Goal: Task Accomplishment & Management: Manage account settings

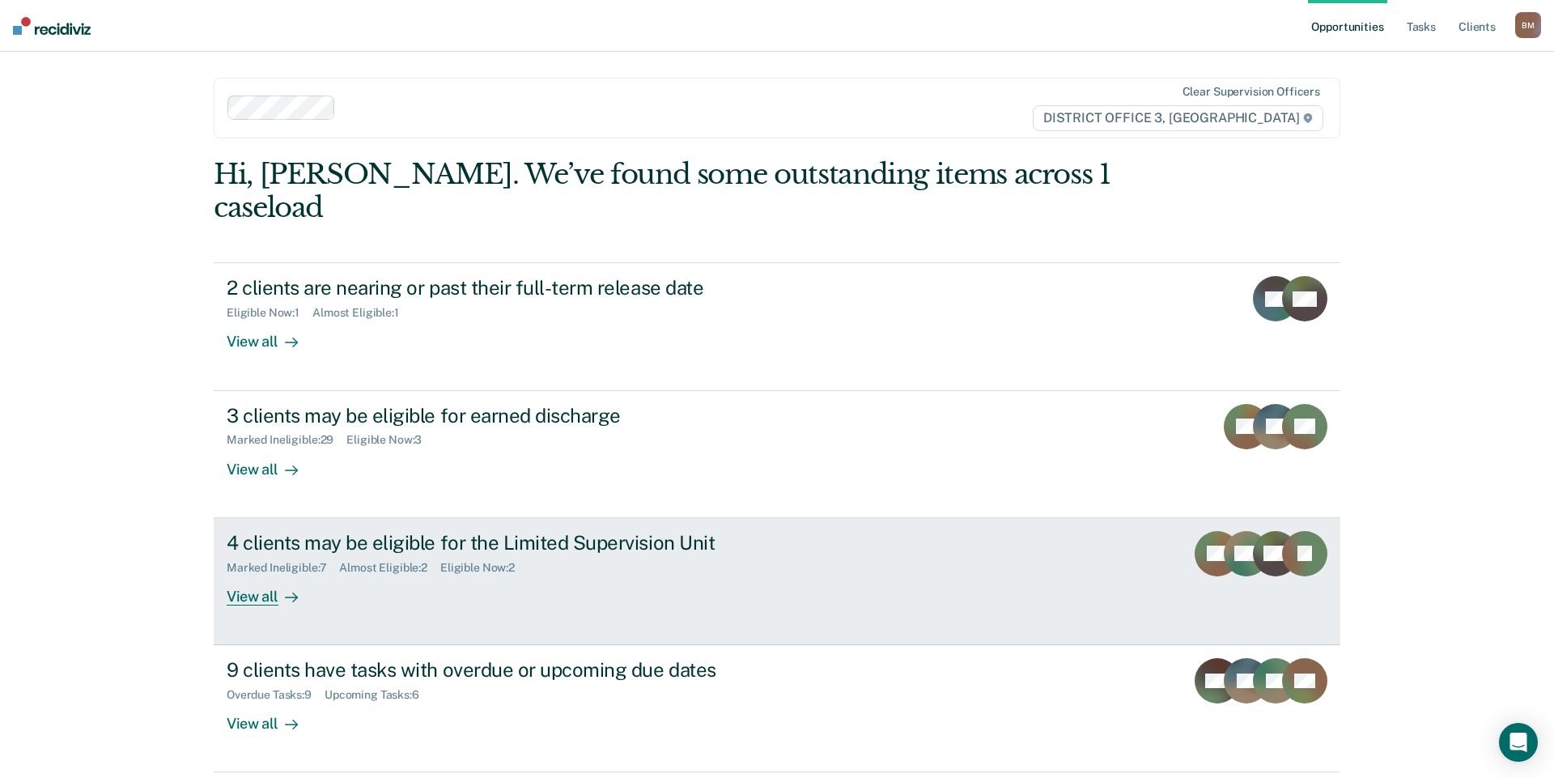
click at [250, 582] on link "4 clients may be eligible for the Limited Supervision Unit Marked Ineligible : …" at bounding box center [777, 581] width 1127 height 127
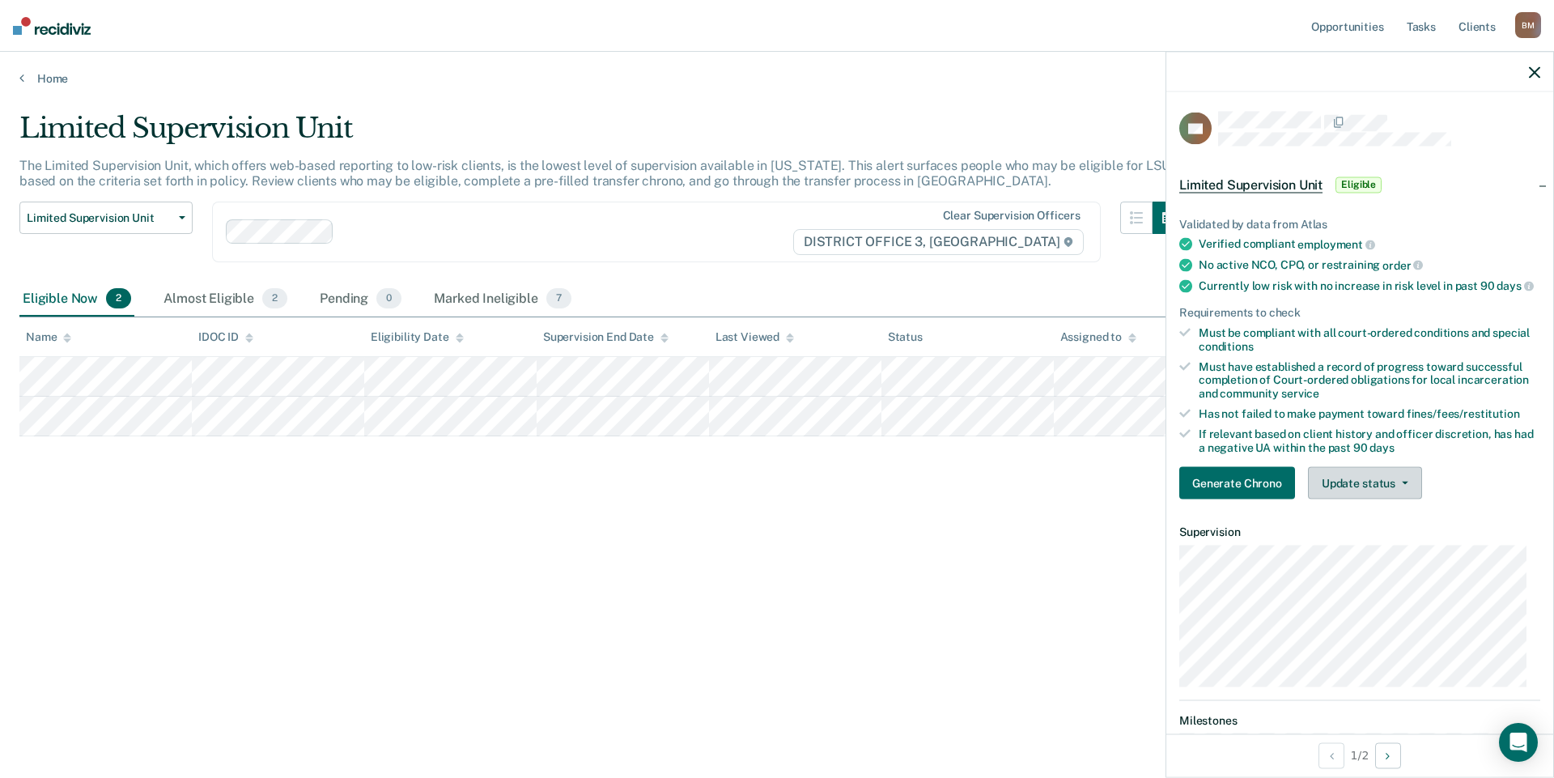
click at [1360, 499] on button "Update status" at bounding box center [1365, 483] width 114 height 32
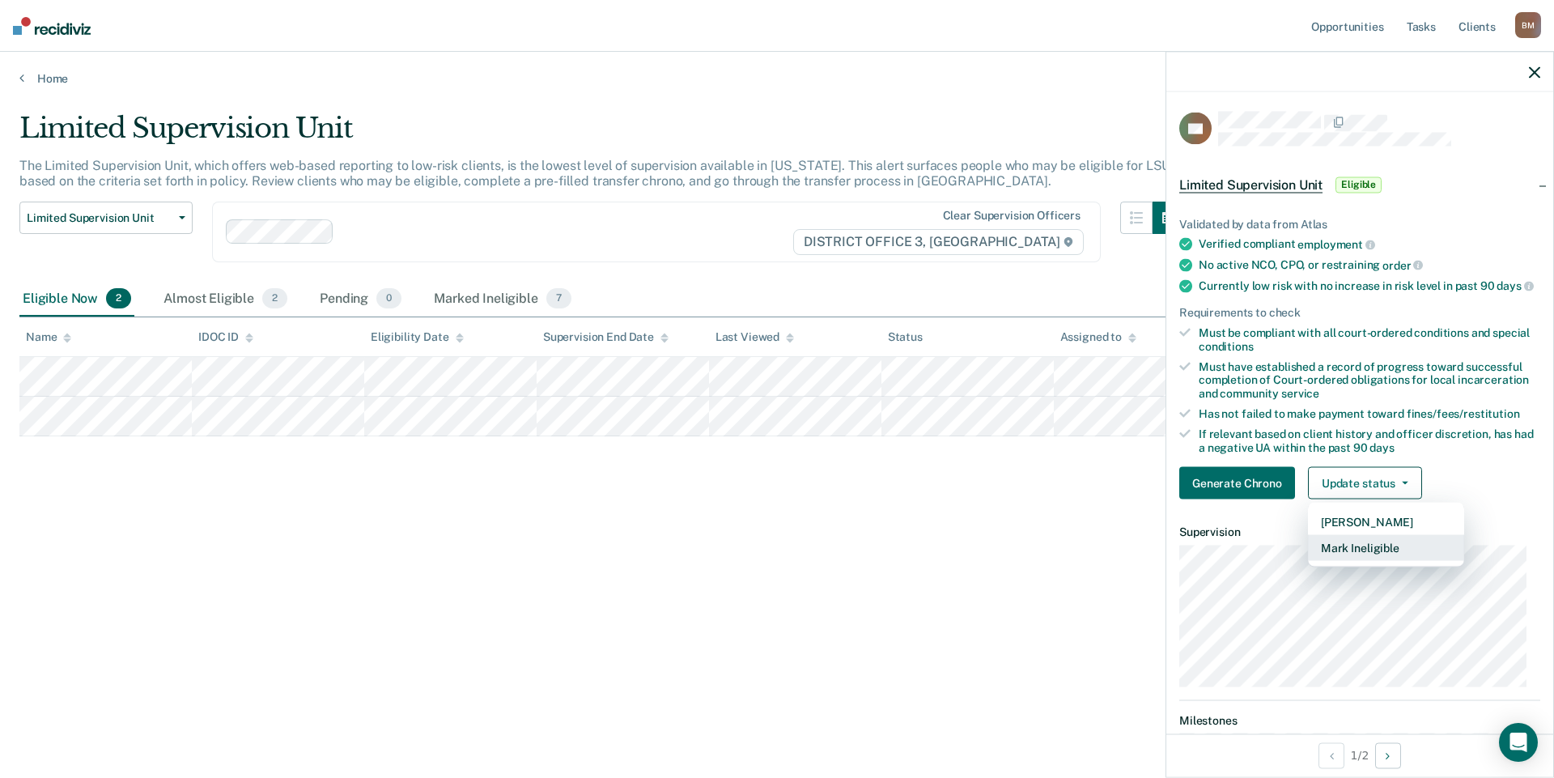
click at [1361, 558] on button "Mark Ineligible" at bounding box center [1386, 548] width 156 height 26
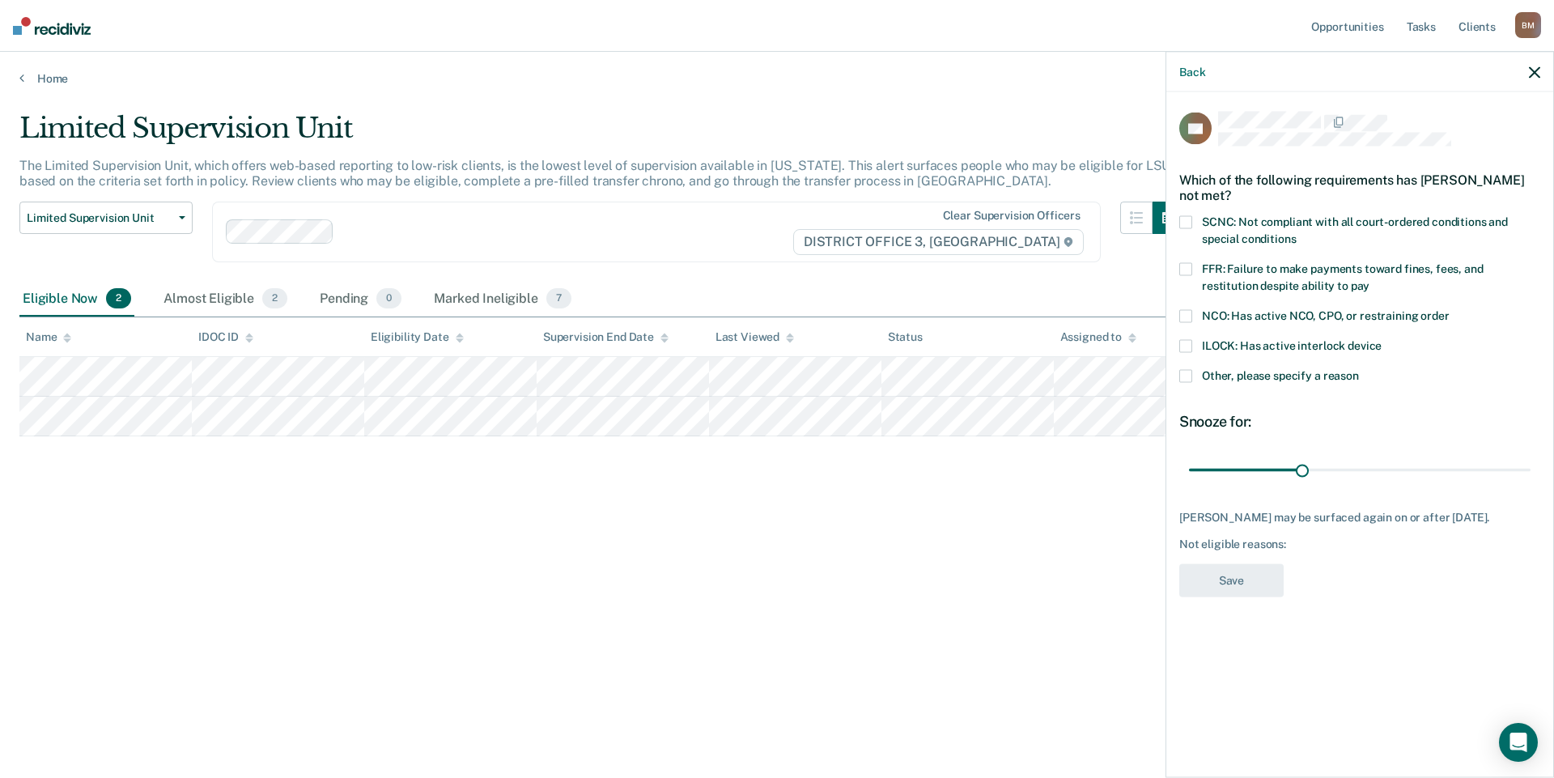
click at [1266, 282] on span "FFR: Failure to make payments toward fines, fees, and restitution despite abili…" at bounding box center [1343, 277] width 282 height 30
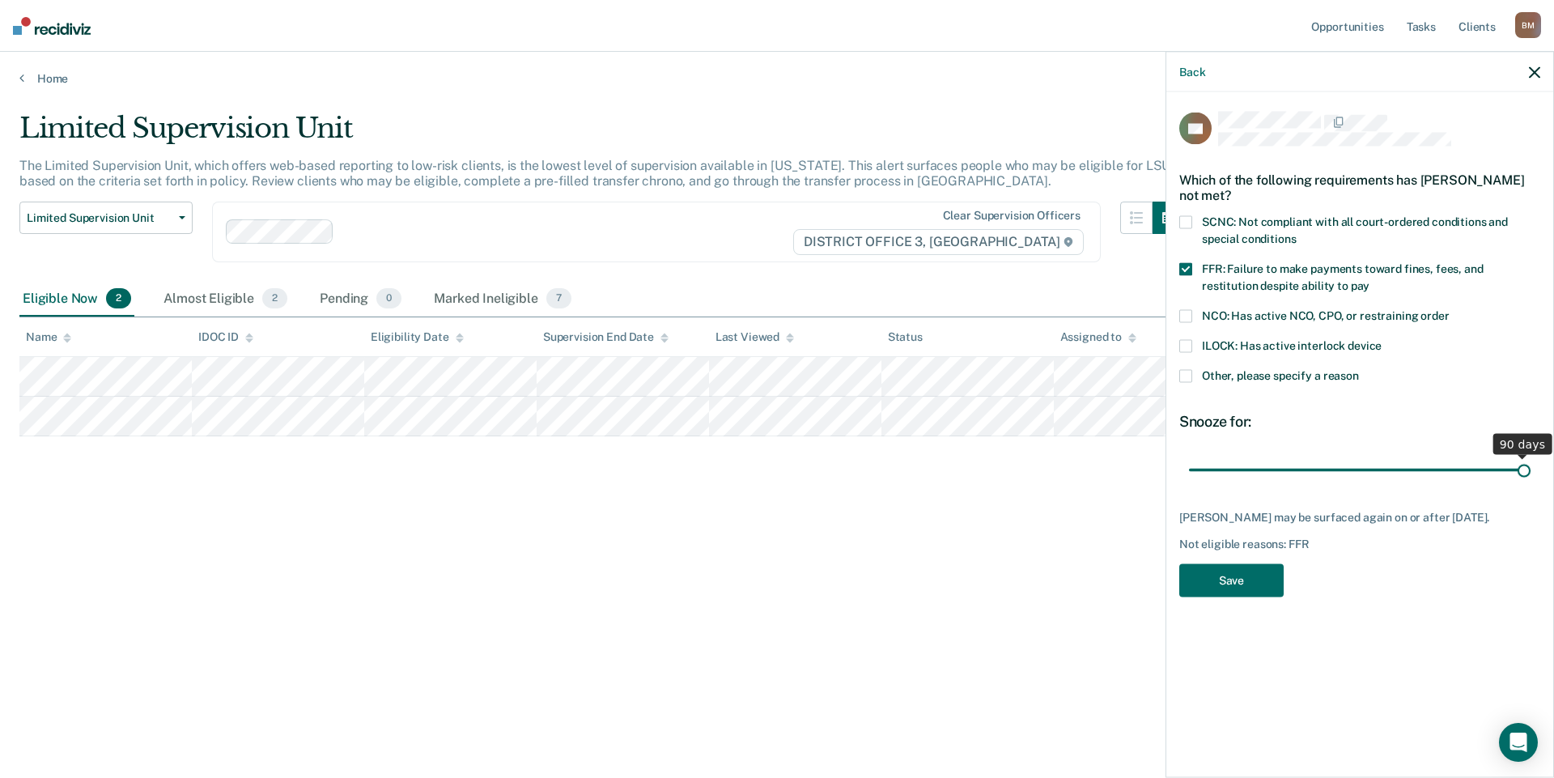
drag, startPoint x: 1304, startPoint y: 470, endPoint x: 1553, endPoint y: 504, distance: 251.6
type input "90"
click at [1530, 484] on input "range" at bounding box center [1360, 470] width 342 height 28
click at [1220, 597] on button "Save" at bounding box center [1231, 580] width 104 height 33
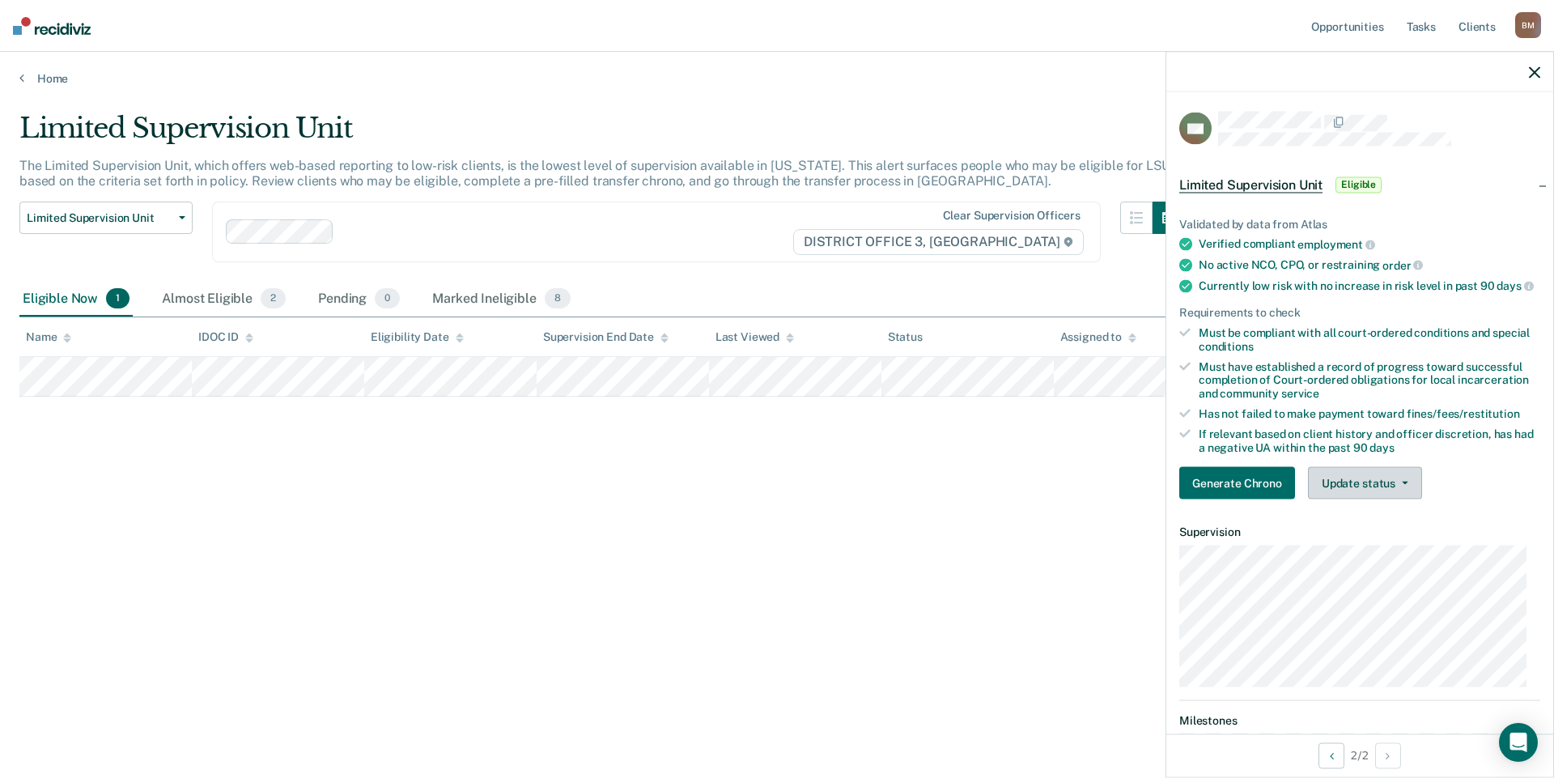
click at [1398, 498] on button "Update status" at bounding box center [1365, 483] width 114 height 32
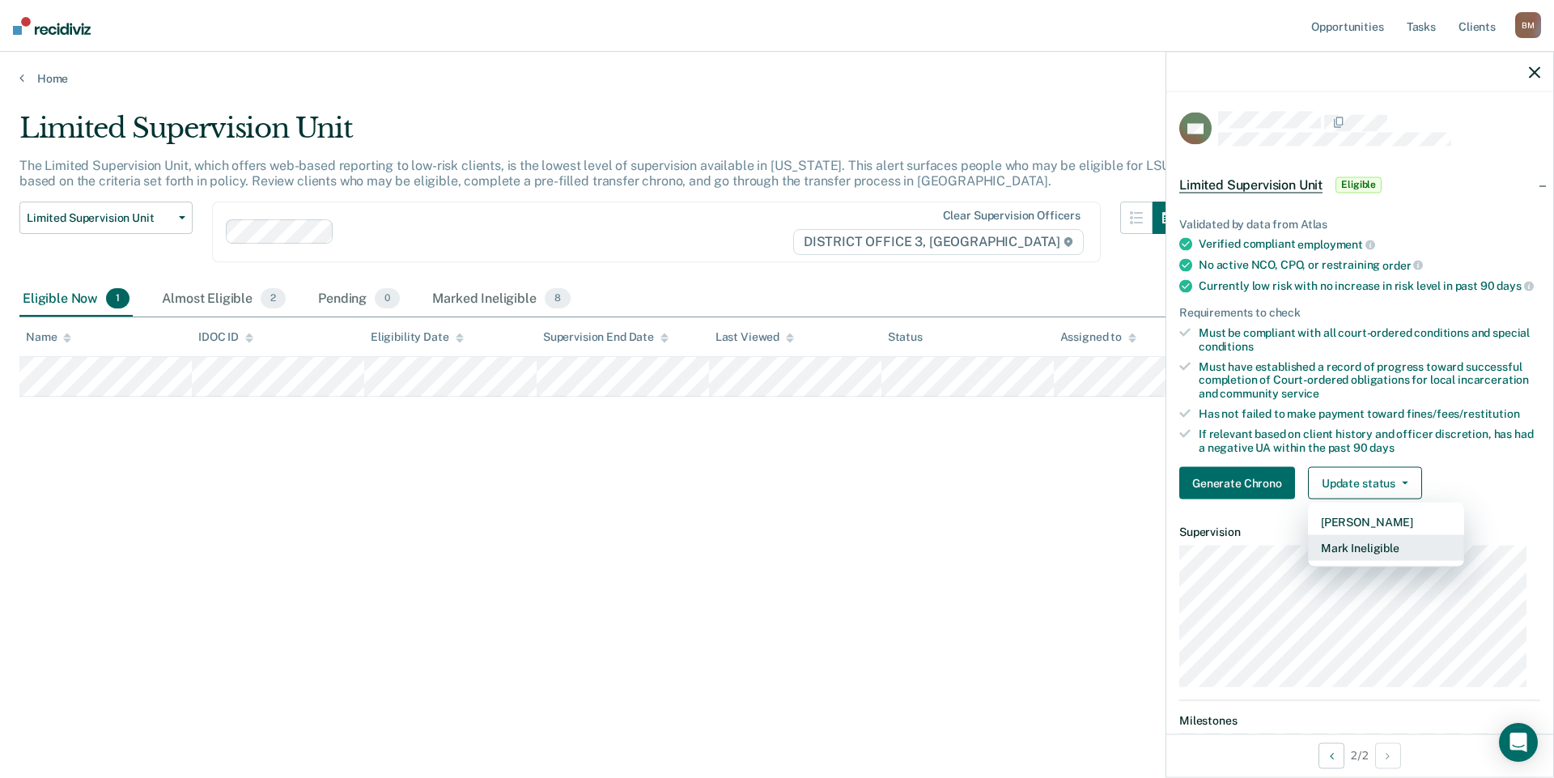
click at [1398, 561] on button "Mark Ineligible" at bounding box center [1386, 548] width 156 height 26
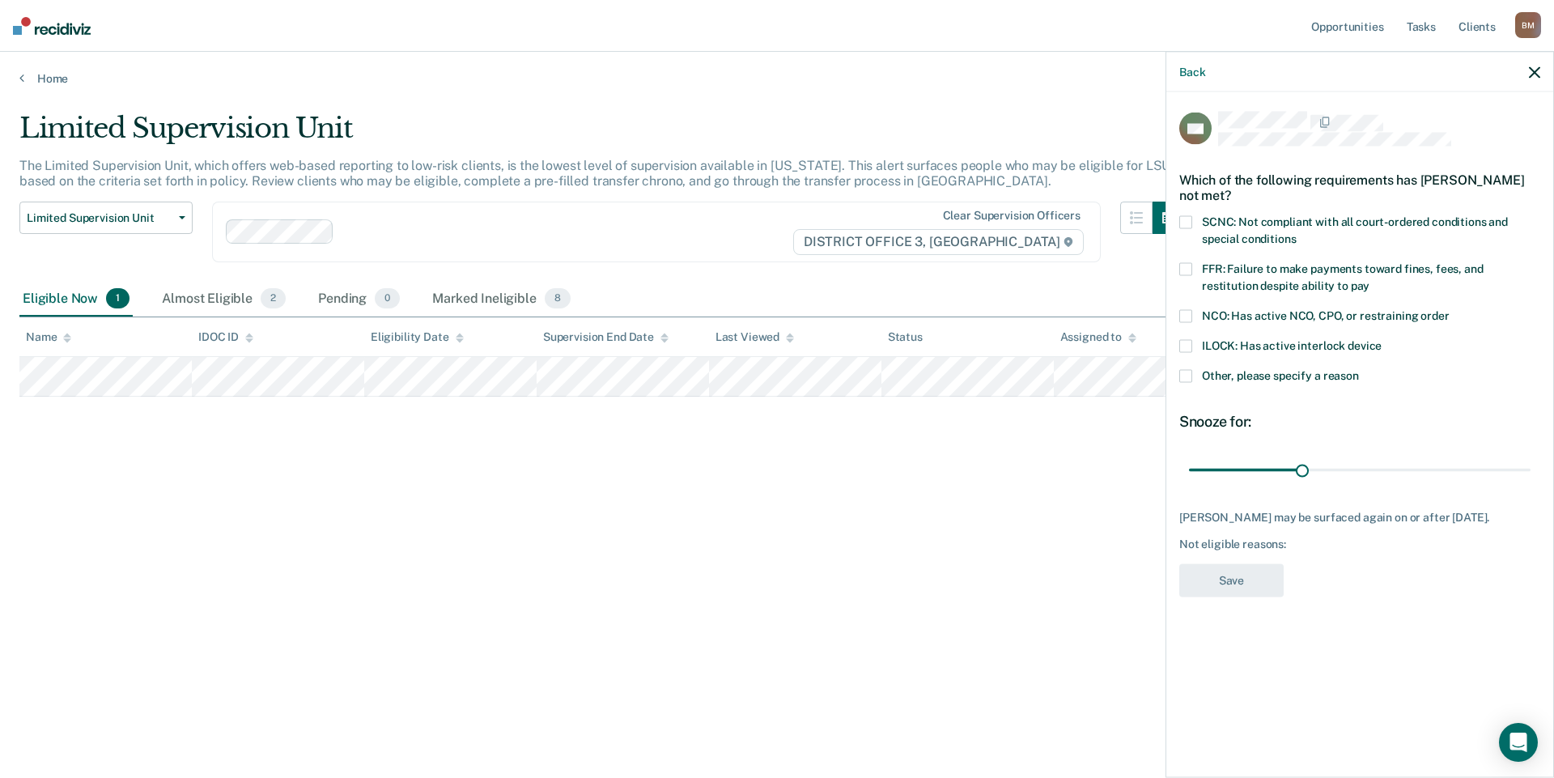
click at [1185, 378] on span at bounding box center [1185, 376] width 13 height 13
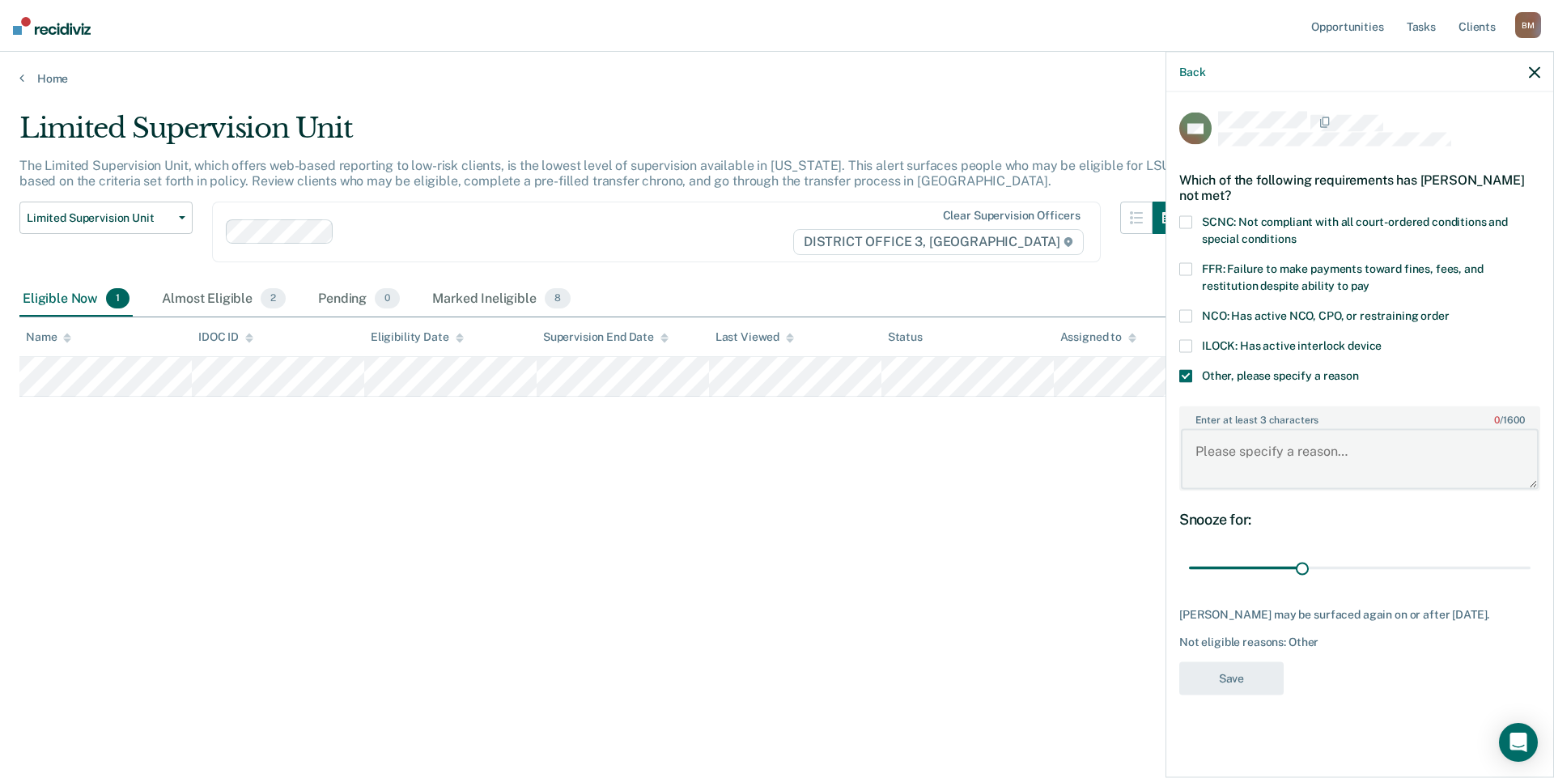
click at [1245, 452] on textarea "Enter at least 3 characters 0 / 1600" at bounding box center [1360, 459] width 358 height 60
type textarea "Waiting for 90 day review hearing"
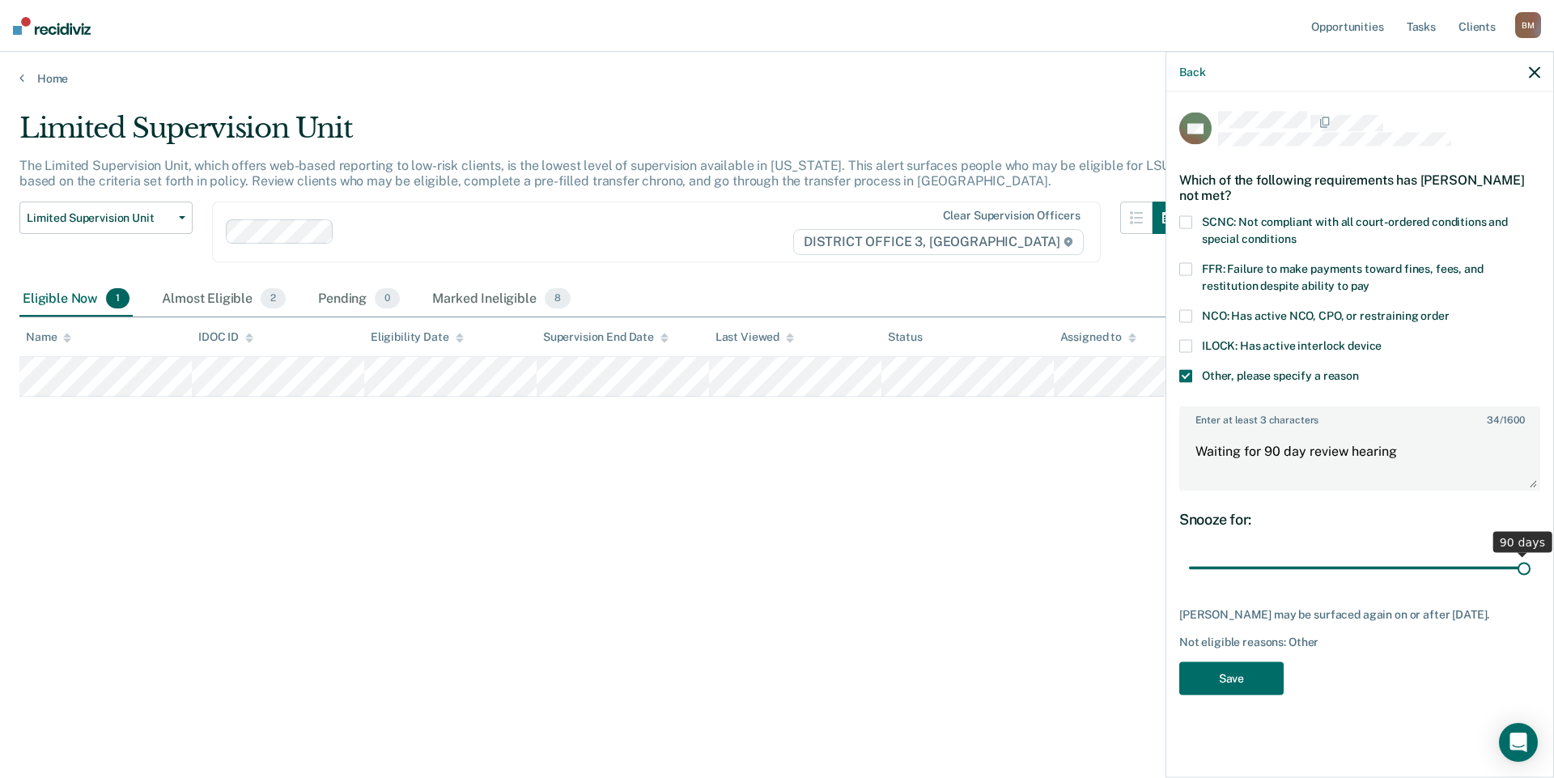
drag, startPoint x: 1305, startPoint y: 567, endPoint x: 1553, endPoint y: 611, distance: 251.5
type input "90"
click at [1530, 582] on input "range" at bounding box center [1360, 568] width 342 height 28
click at [1223, 676] on button "Save" at bounding box center [1231, 677] width 104 height 33
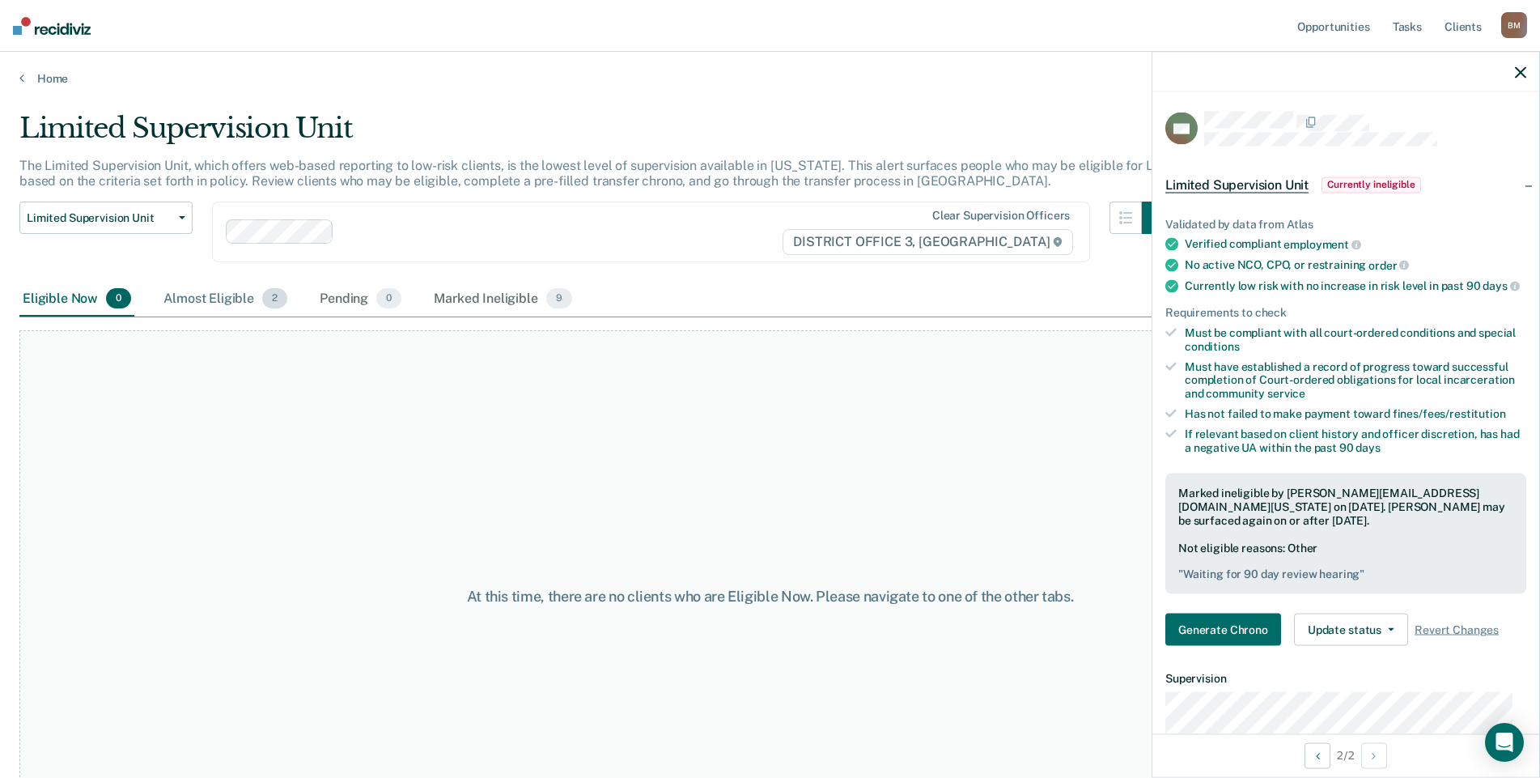
click at [240, 299] on div "Almost Eligible 2" at bounding box center [225, 300] width 130 height 36
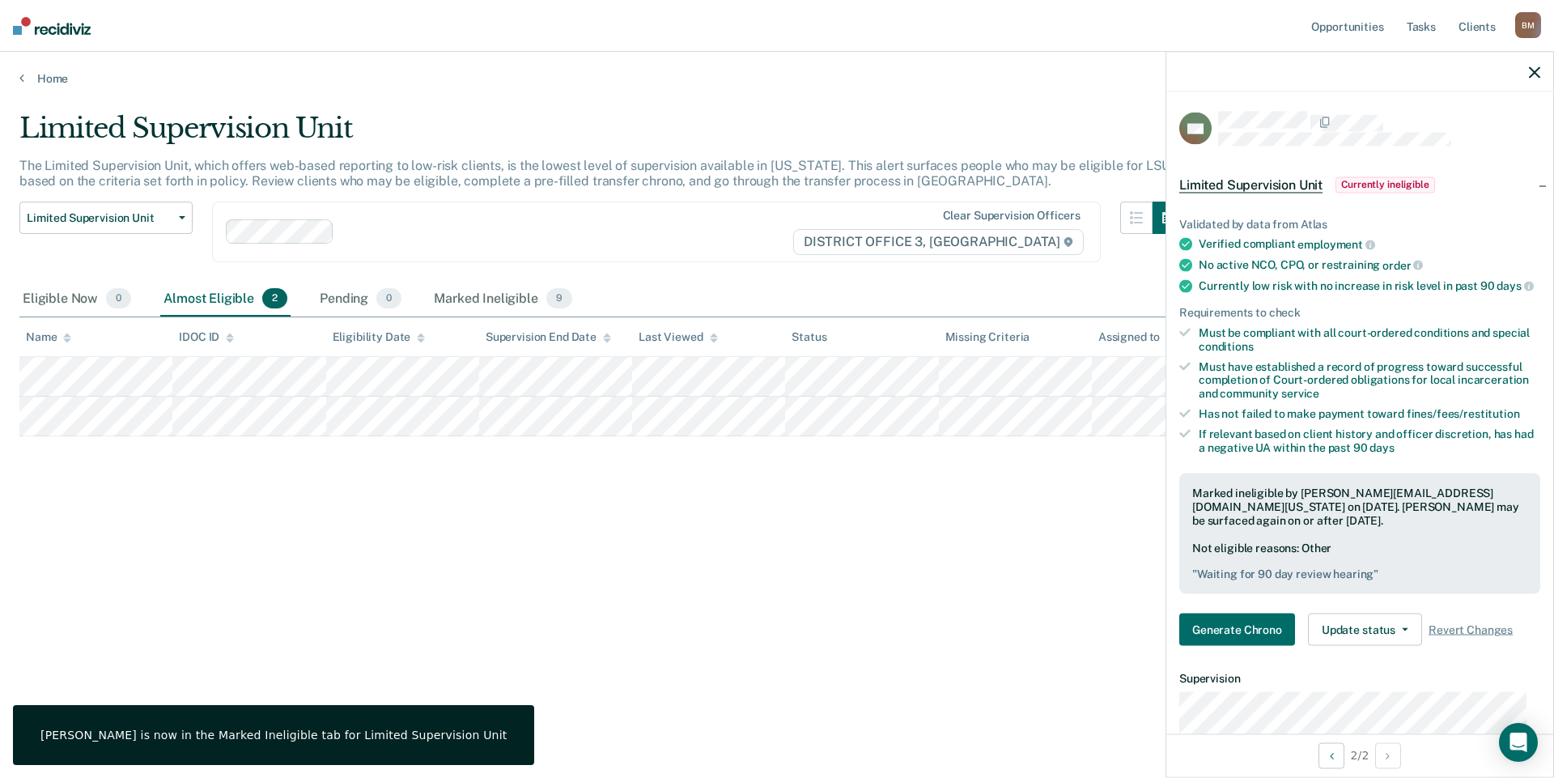
click at [1540, 72] on div at bounding box center [1359, 72] width 387 height 40
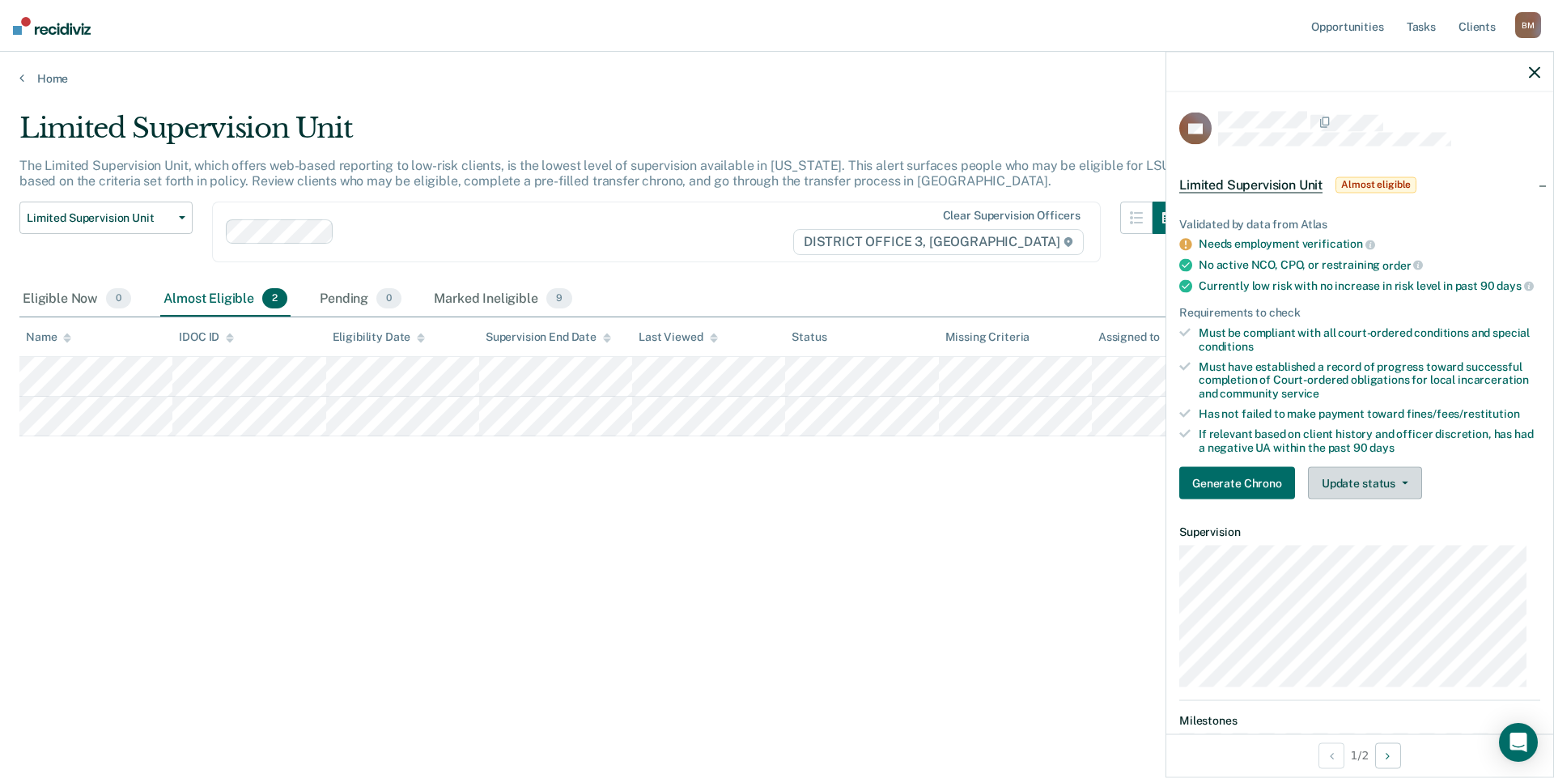
click at [1409, 499] on button "Update status" at bounding box center [1365, 483] width 114 height 32
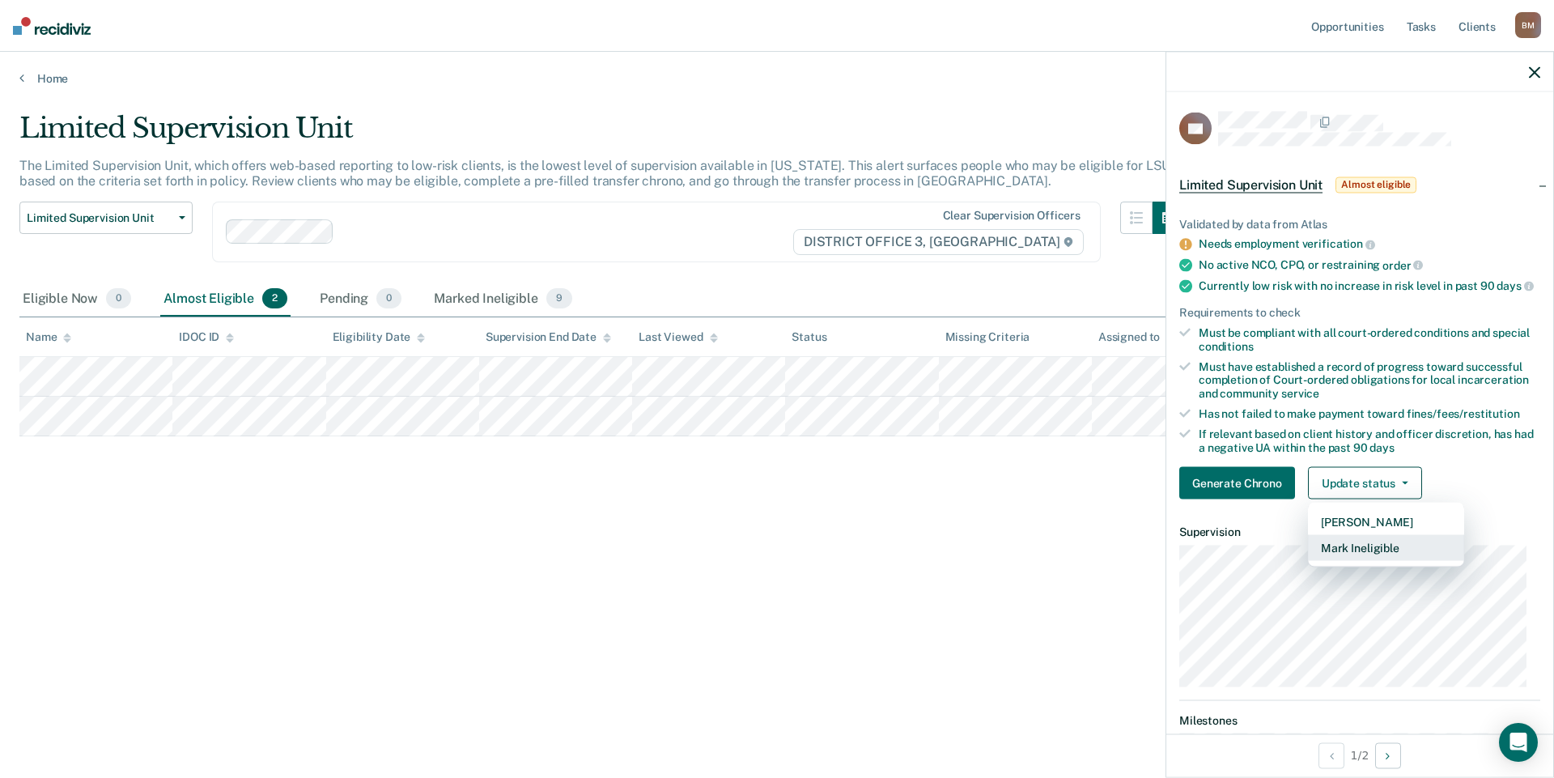
click at [1390, 561] on button "Mark Ineligible" at bounding box center [1386, 548] width 156 height 26
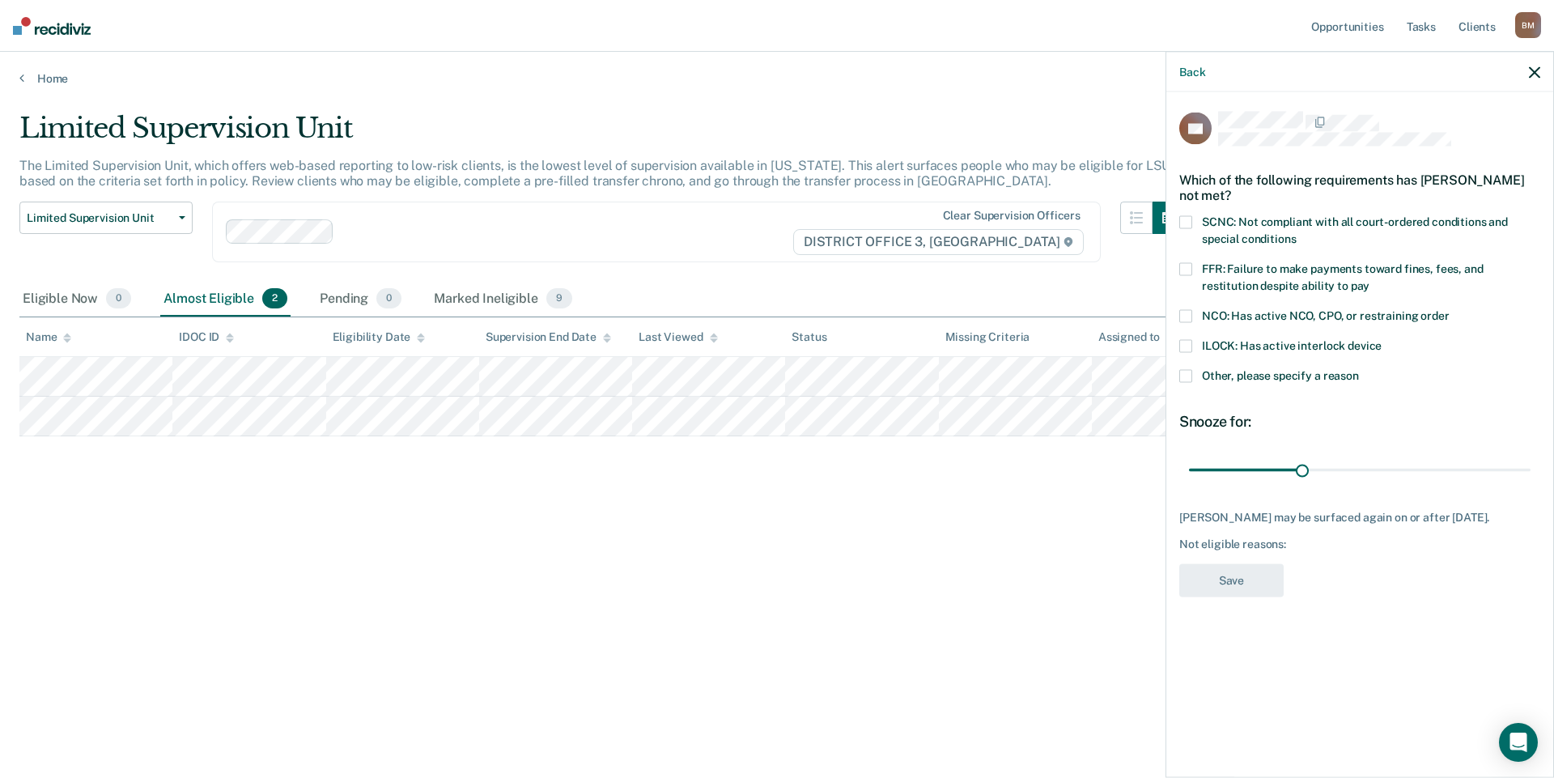
click at [1328, 262] on span "FFR: Failure to make payments toward fines, fees, and restitution despite abili…" at bounding box center [1343, 277] width 282 height 30
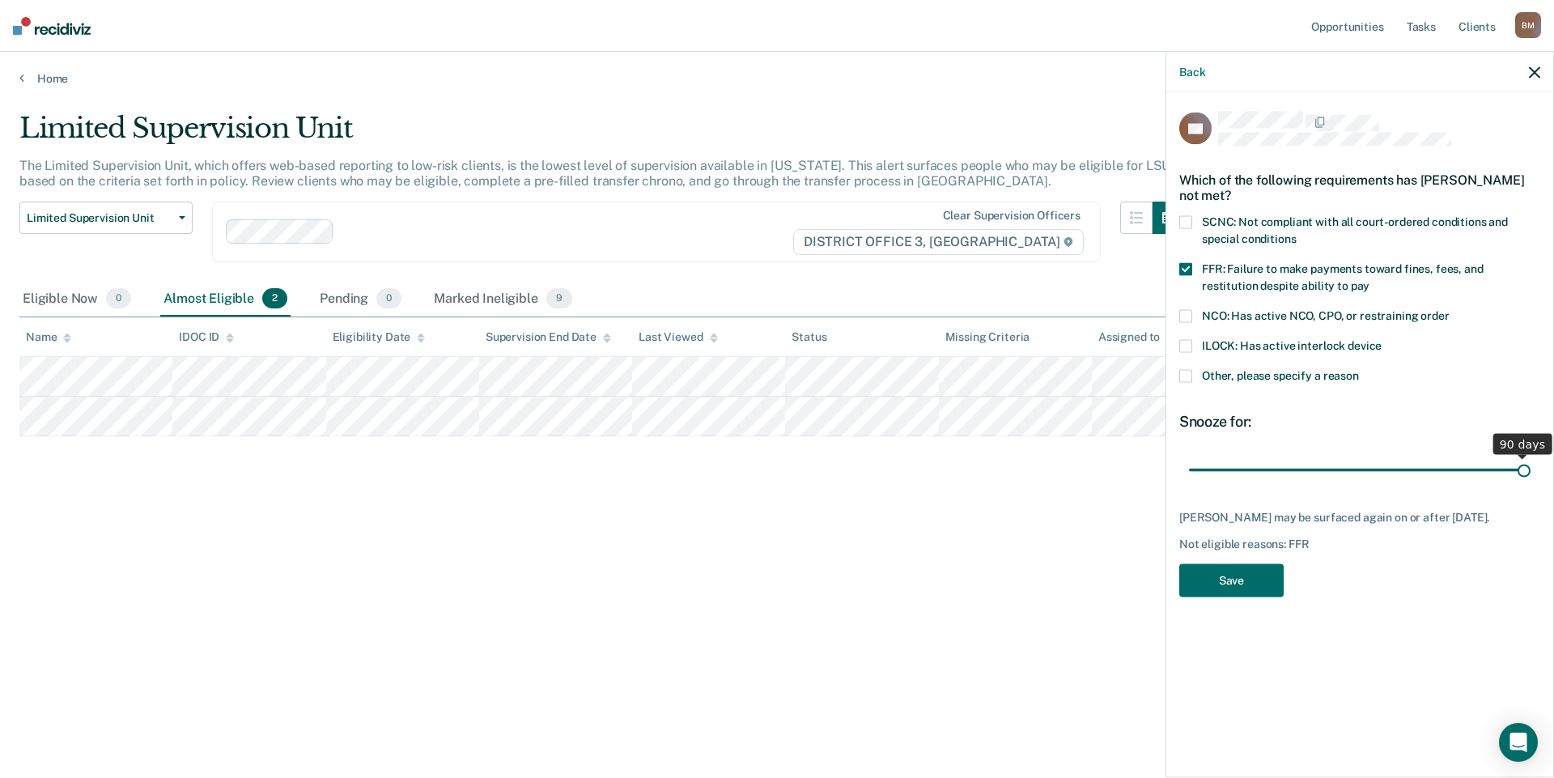
drag, startPoint x: 1305, startPoint y: 466, endPoint x: 1540, endPoint y: 469, distance: 234.7
type input "90"
click at [1530, 469] on input "range" at bounding box center [1360, 470] width 342 height 28
click at [1216, 575] on button "Save" at bounding box center [1231, 580] width 104 height 33
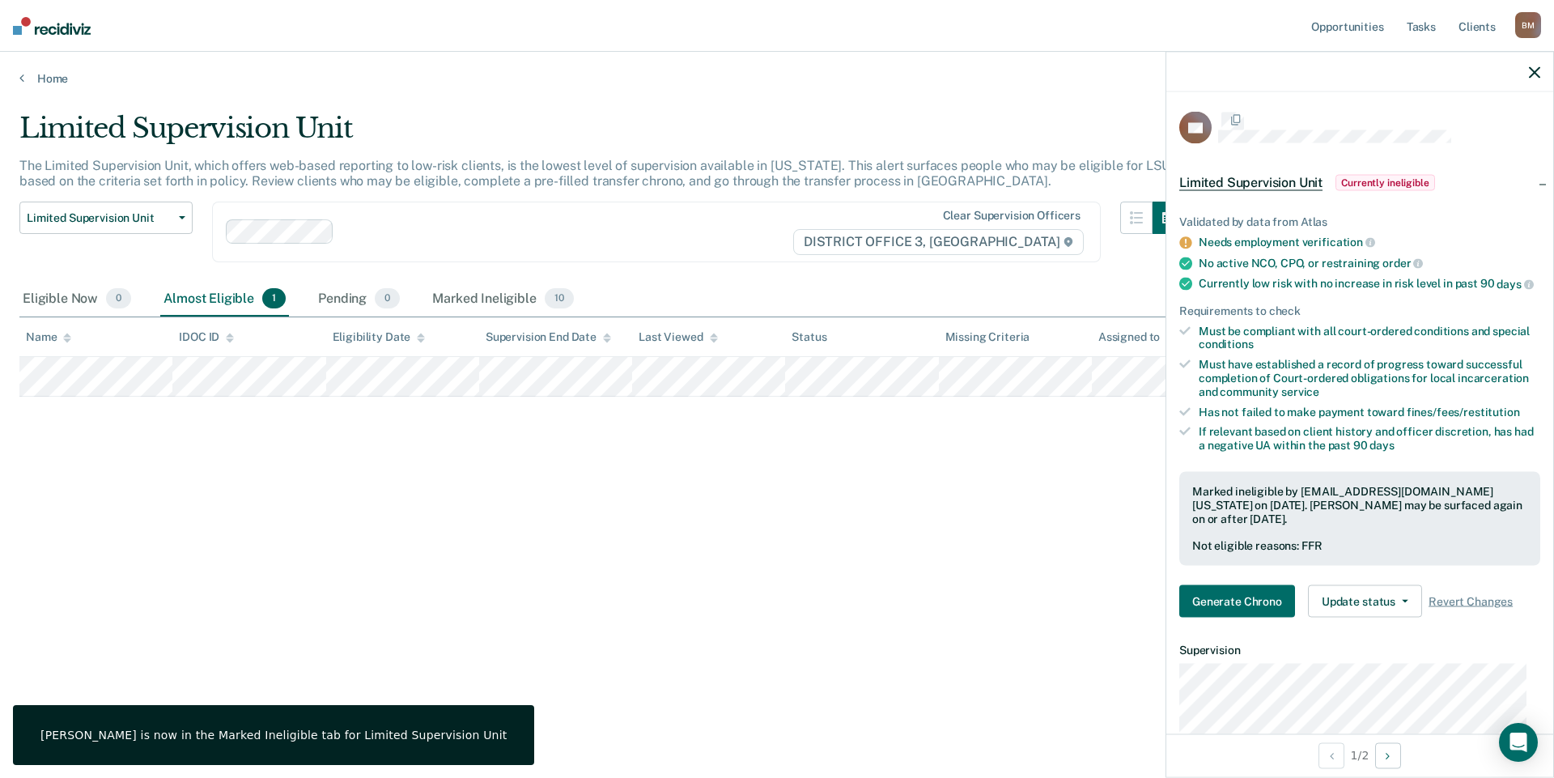
click at [536, 501] on div "Limited Supervision Unit The Limited Supervision Unit, which offers web-based r…" at bounding box center [776, 384] width 1515 height 545
click at [1540, 67] on div at bounding box center [1359, 72] width 387 height 40
click at [1536, 70] on icon "button" at bounding box center [1534, 71] width 11 height 11
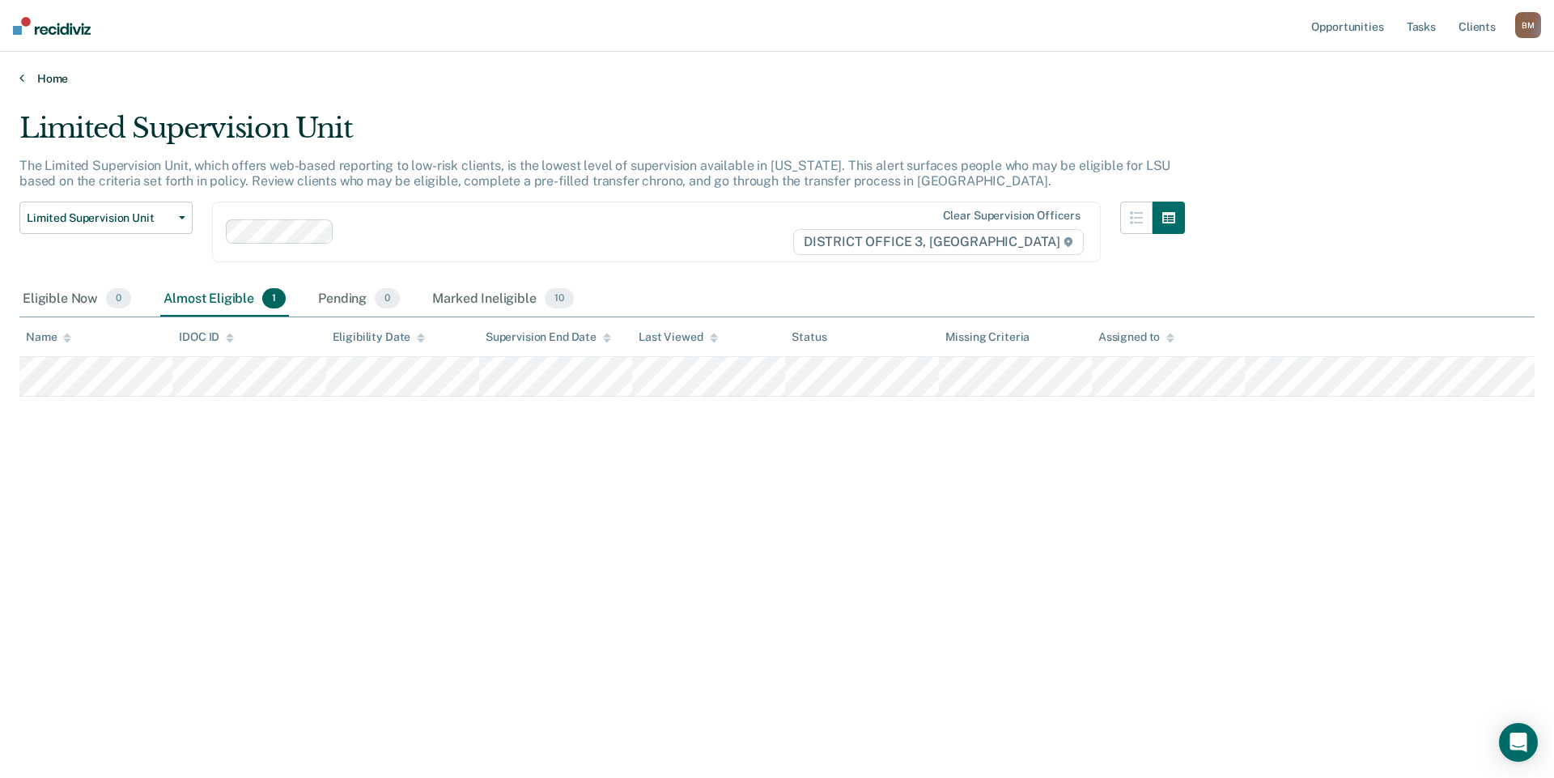
click at [32, 77] on link "Home" at bounding box center [776, 78] width 1515 height 15
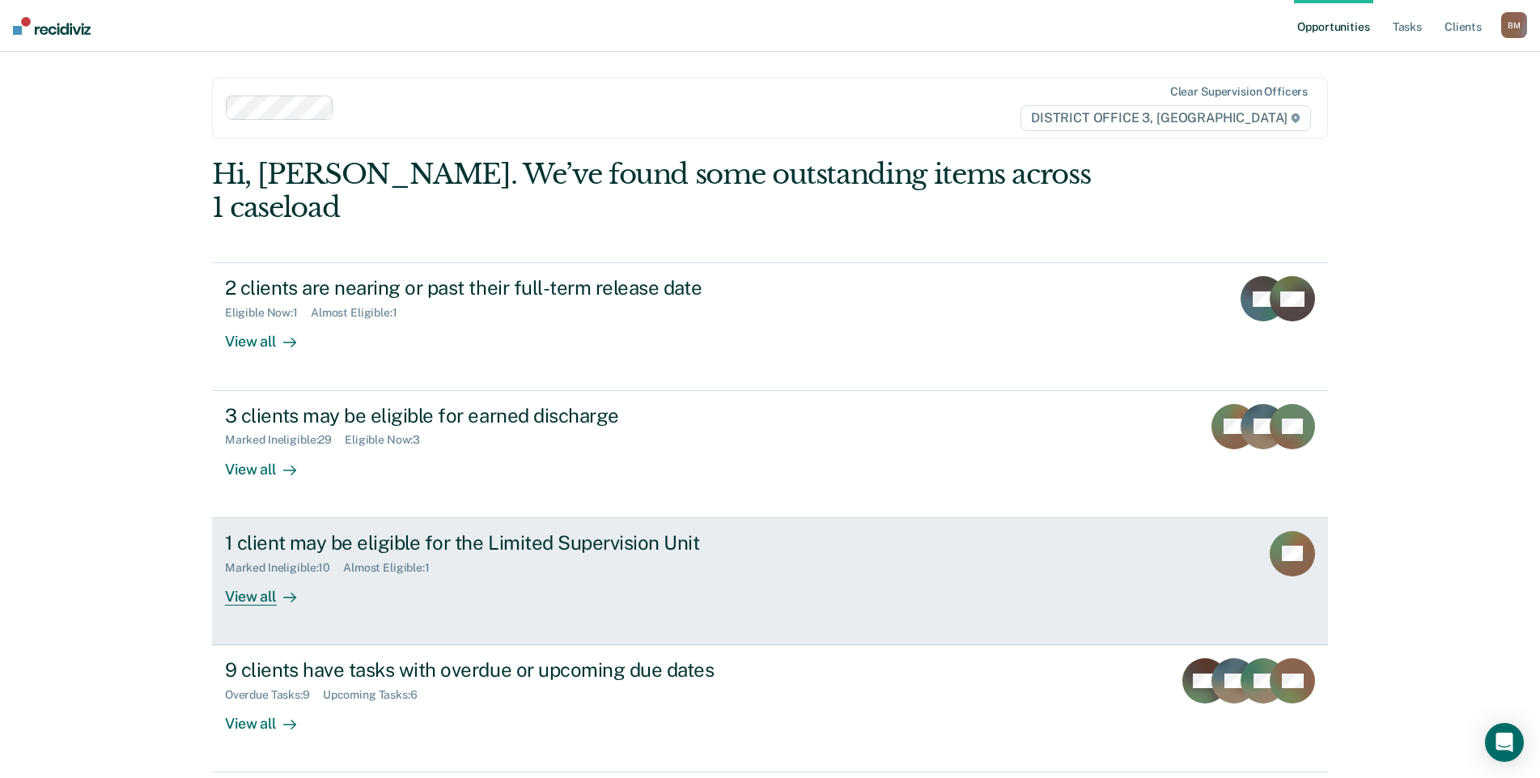
click at [251, 574] on div "View all" at bounding box center [270, 590] width 91 height 32
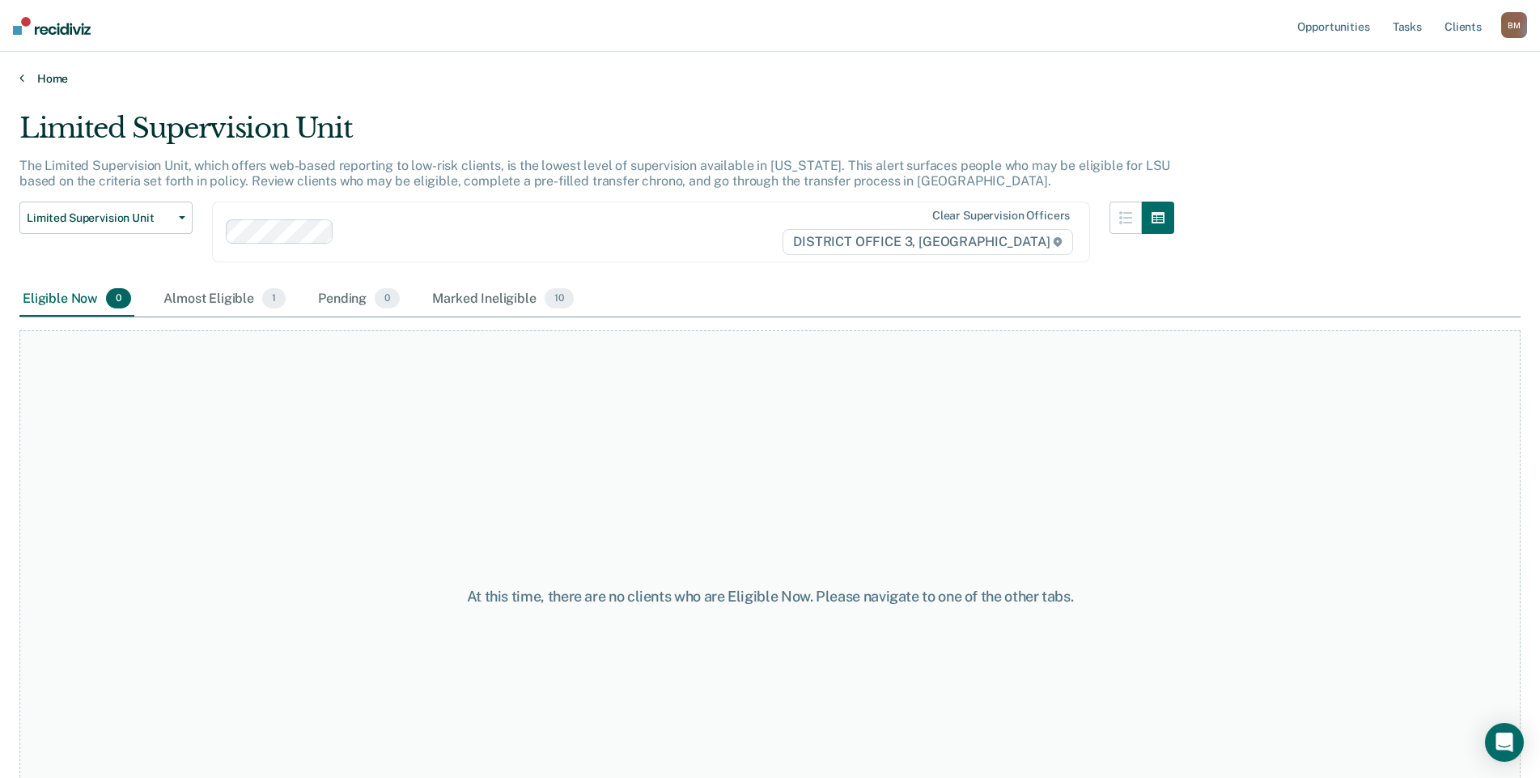
click at [34, 77] on link "Home" at bounding box center [769, 78] width 1501 height 15
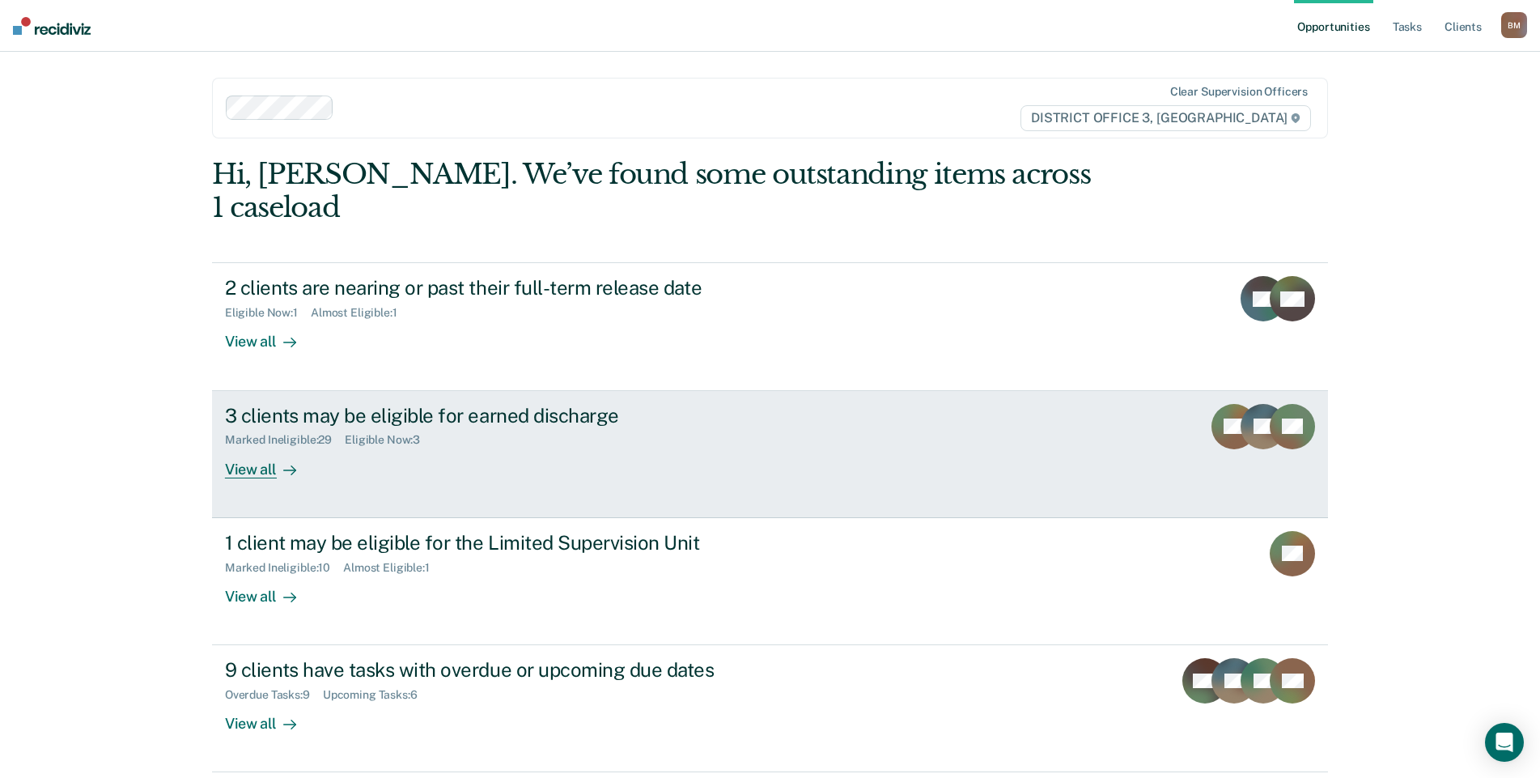
click at [252, 450] on link "3 clients may be eligible for earned discharge Marked Ineligible : 29 Eligible …" at bounding box center [770, 454] width 1116 height 127
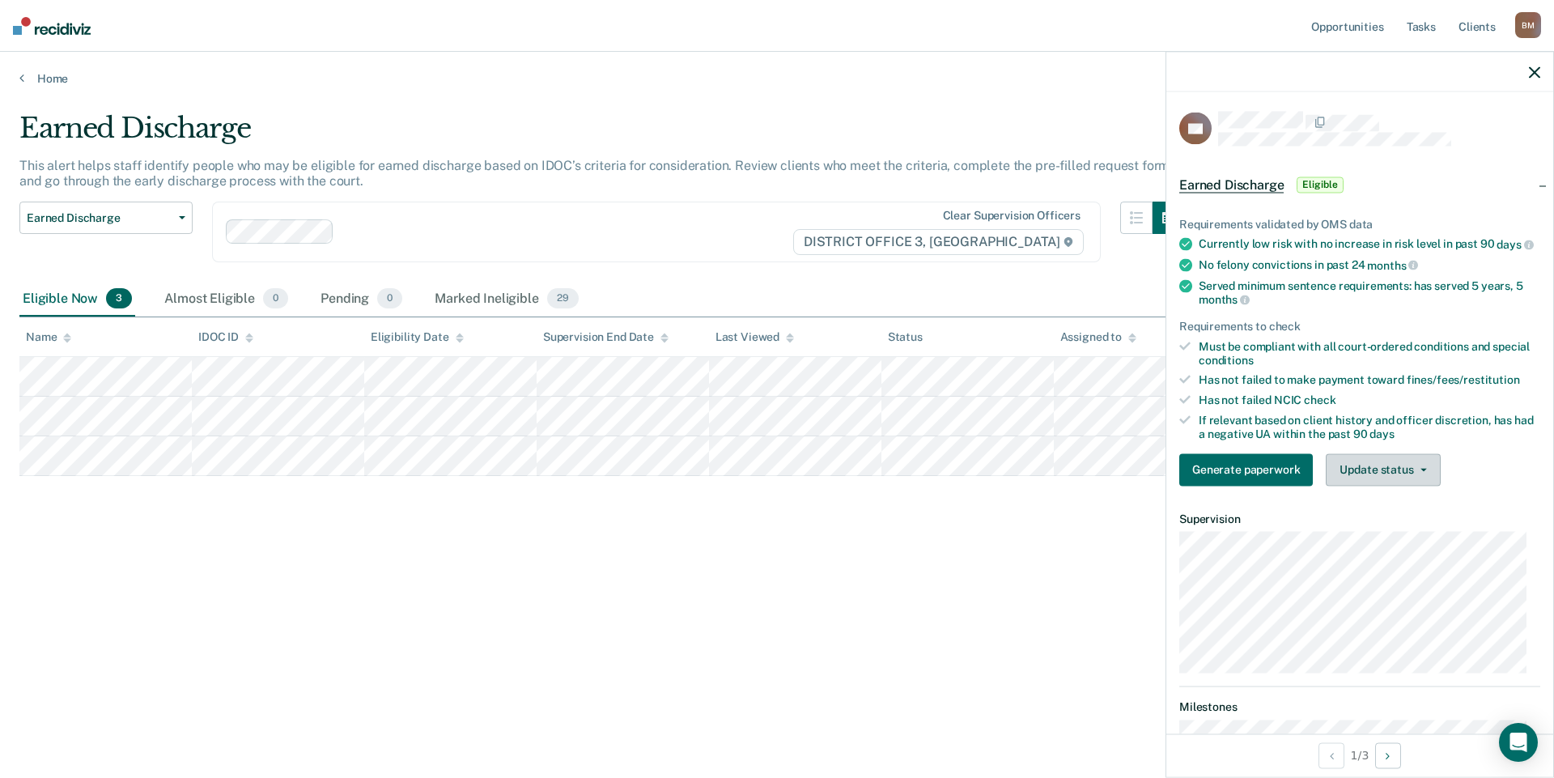
click at [1396, 486] on button "Update status" at bounding box center [1383, 469] width 114 height 32
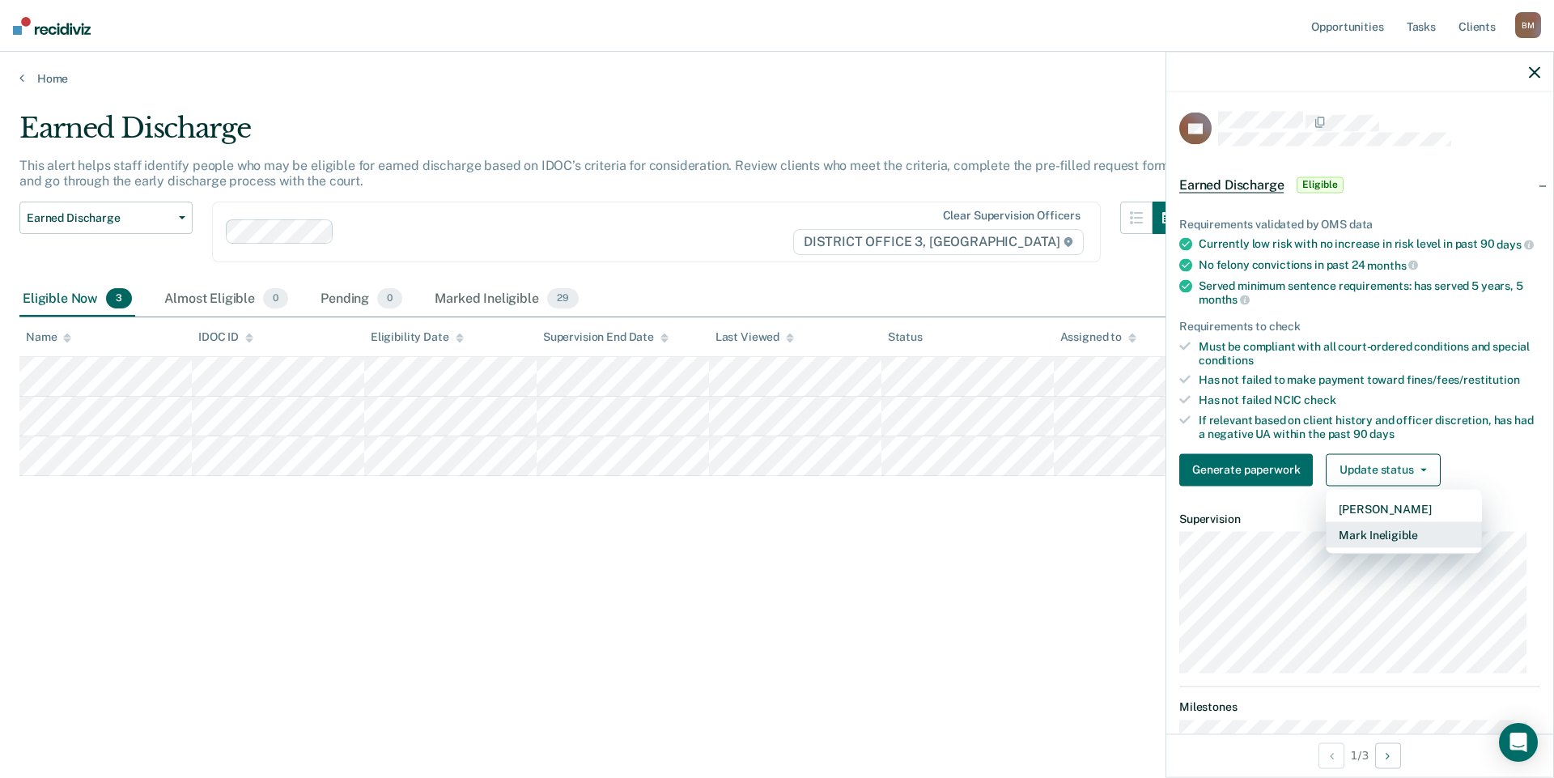
click at [1373, 547] on button "Mark Ineligible" at bounding box center [1404, 534] width 156 height 26
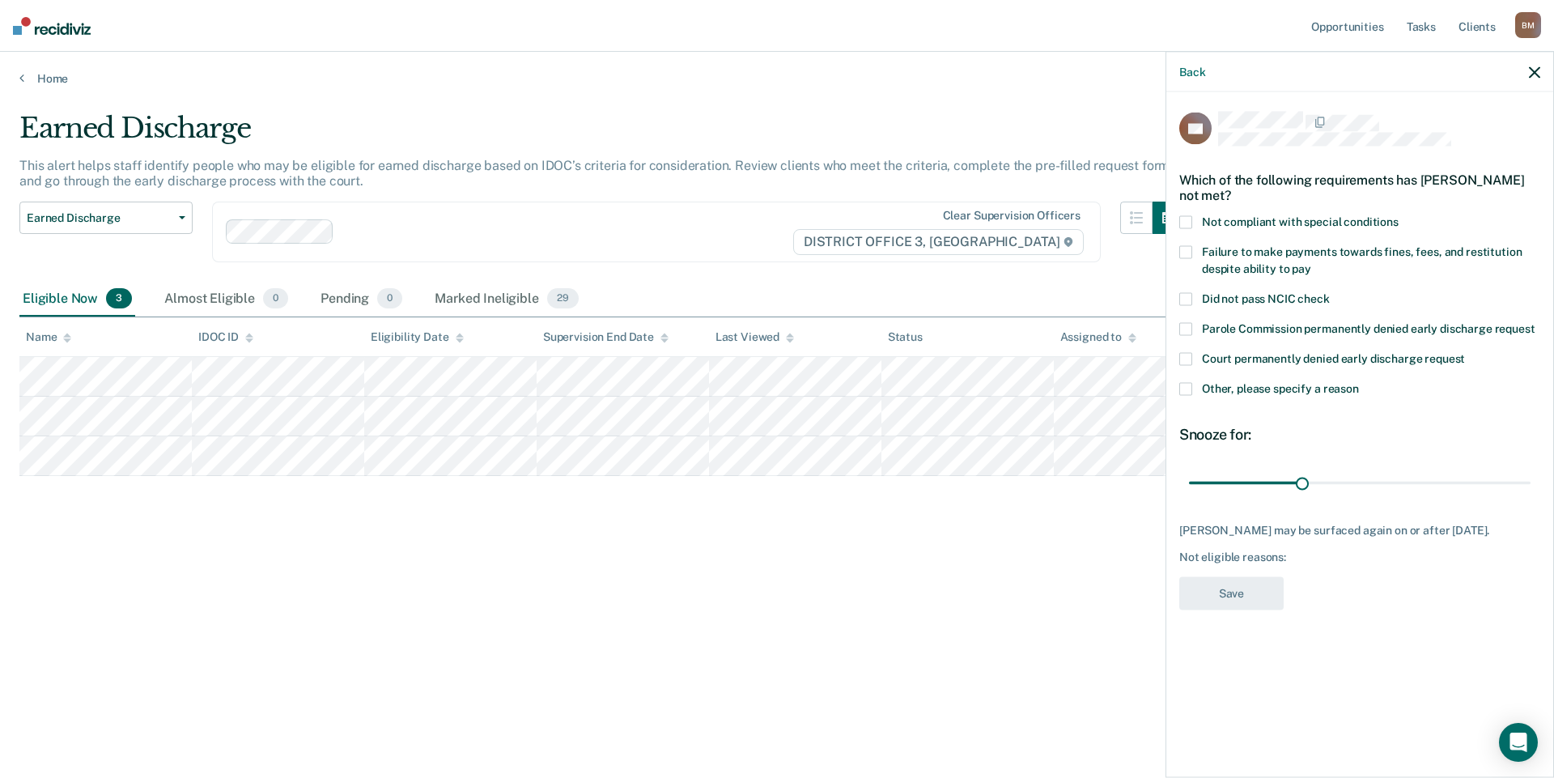
click at [1194, 251] on label "Failure to make payments towards fines, fees, and restitution despite ability t…" at bounding box center [1359, 263] width 361 height 34
drag, startPoint x: 1301, startPoint y: 485, endPoint x: 1553, endPoint y: 501, distance: 253.0
type input "90"
click at [1530, 497] on input "range" at bounding box center [1360, 483] width 342 height 28
click at [1237, 596] on button "Save" at bounding box center [1231, 593] width 104 height 33
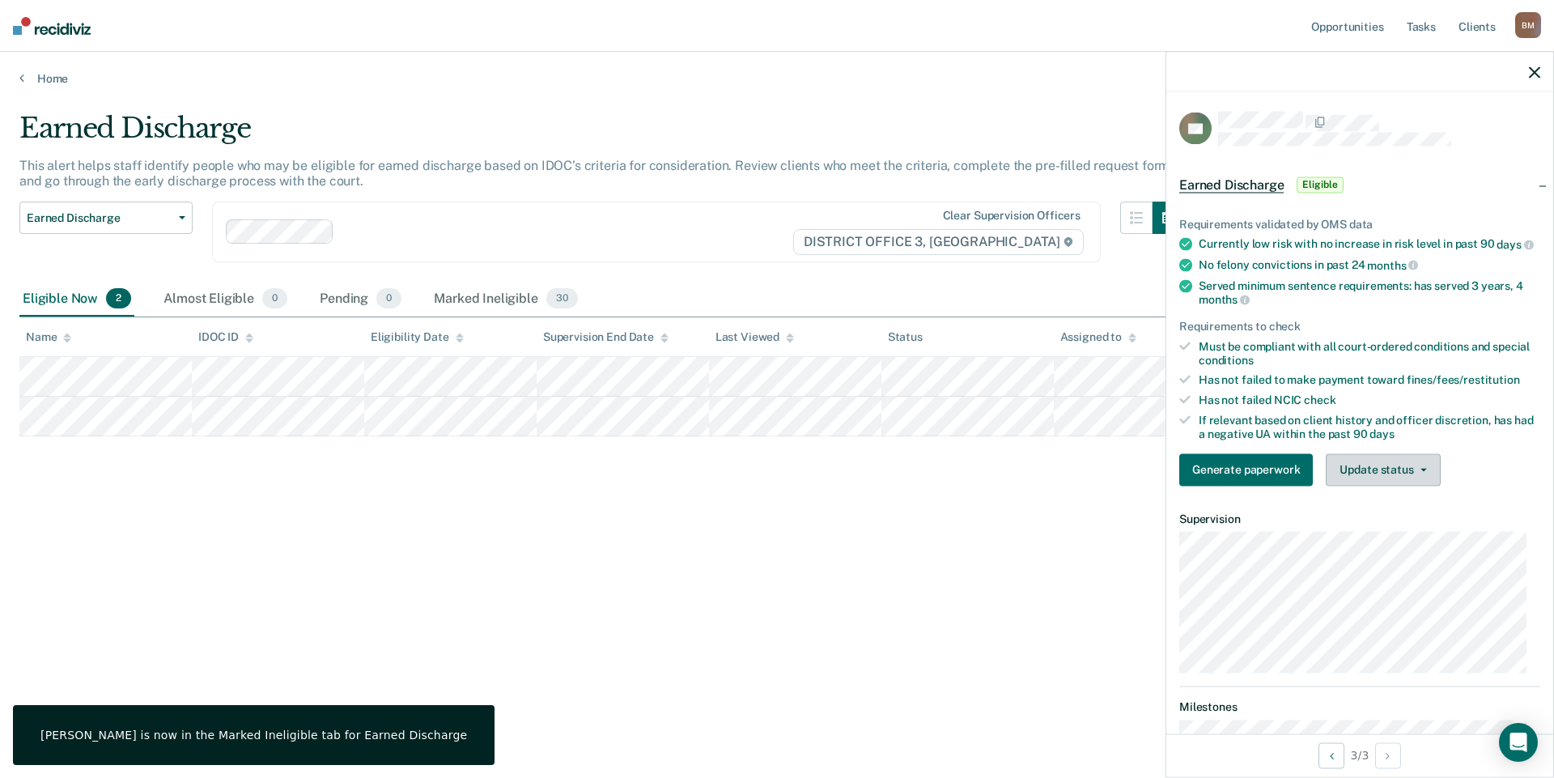
click at [1412, 478] on button "Update status" at bounding box center [1383, 469] width 114 height 32
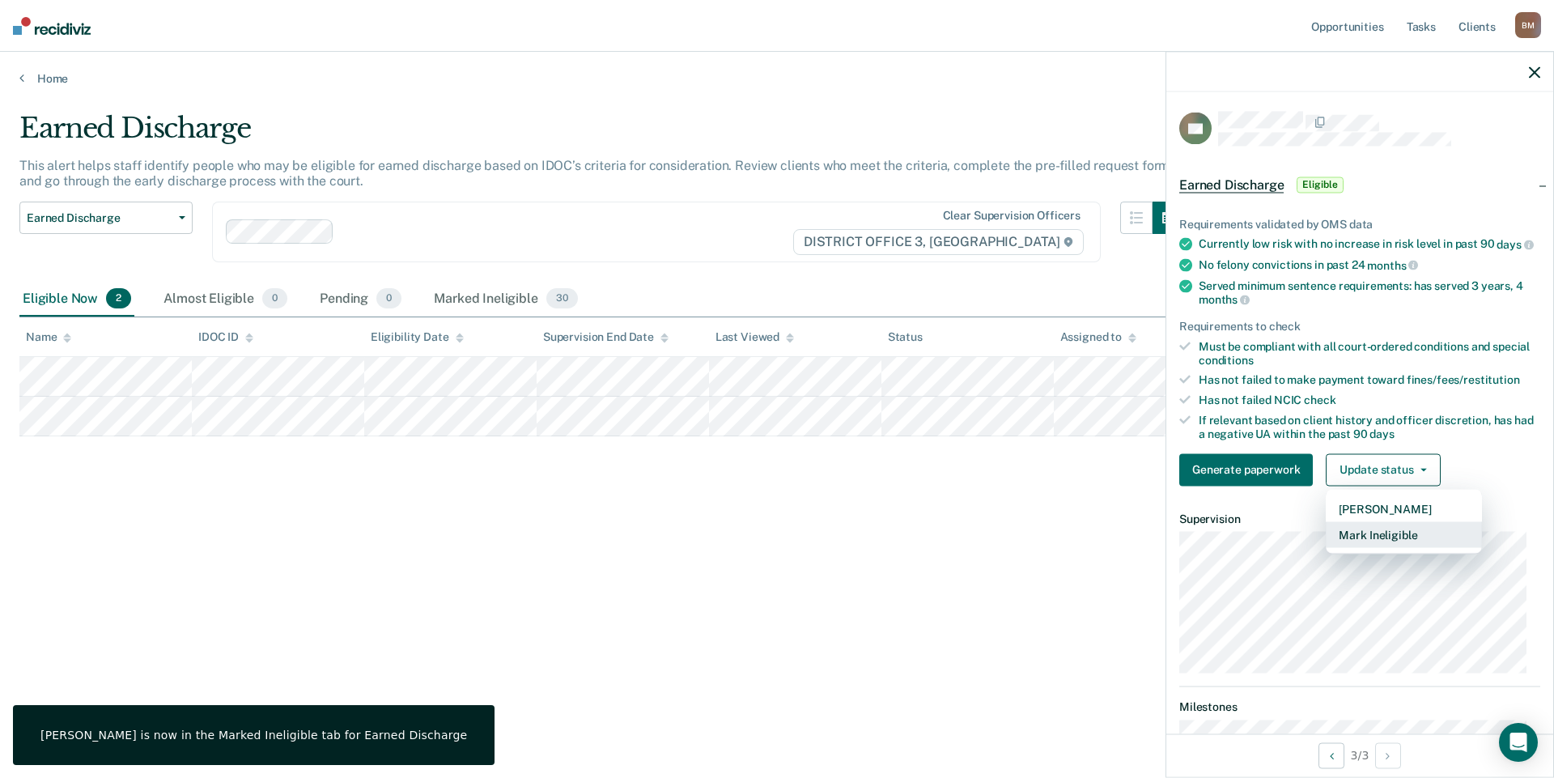
click at [1389, 547] on button "Mark Ineligible" at bounding box center [1404, 534] width 156 height 26
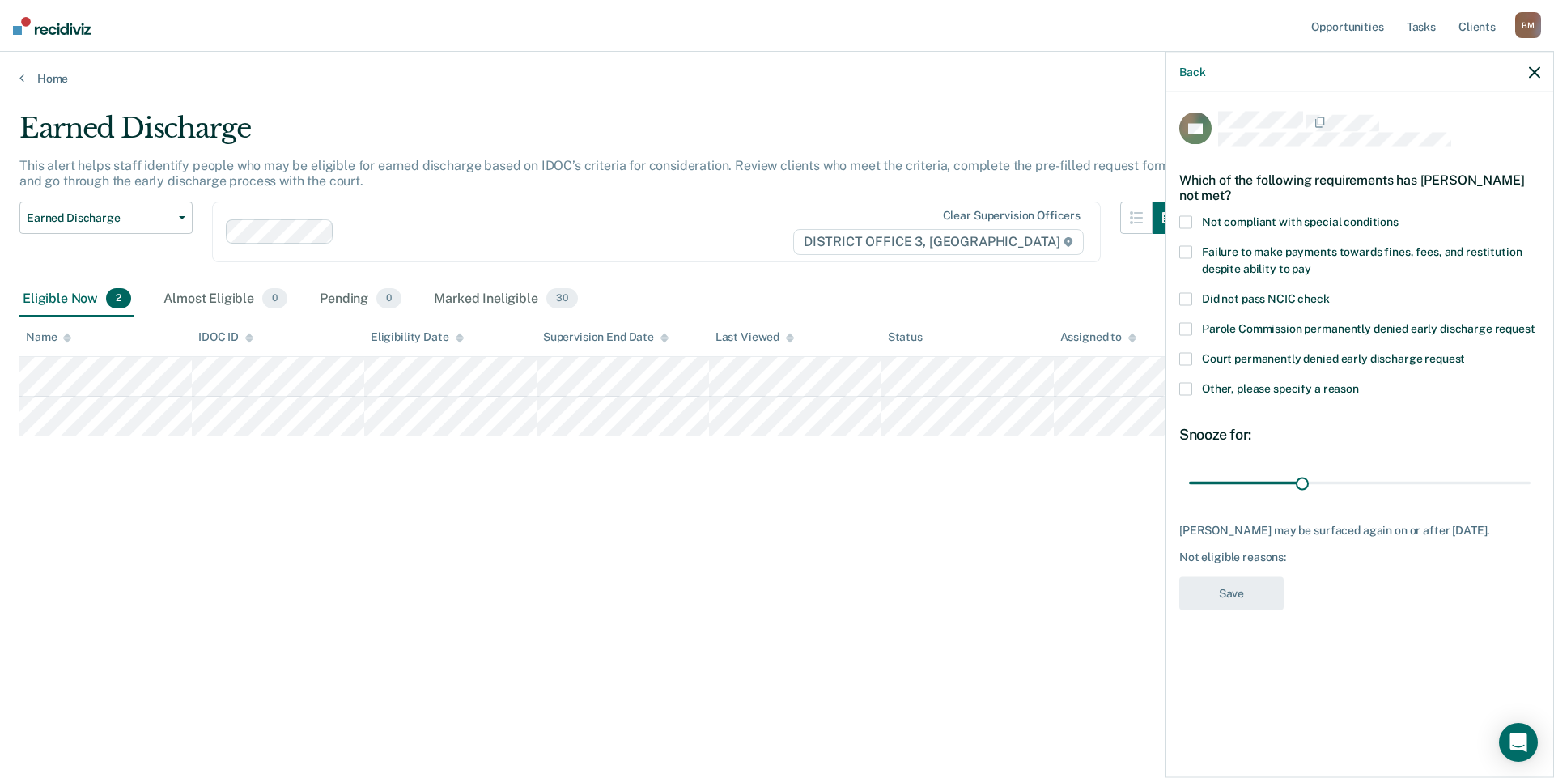
click at [1245, 265] on span "Failure to make payments towards fines, fees, and restitution despite ability t…" at bounding box center [1362, 260] width 320 height 30
drag, startPoint x: 1301, startPoint y: 484, endPoint x: 1553, endPoint y: 495, distance: 252.8
type input "90"
click at [1530, 495] on input "range" at bounding box center [1360, 483] width 342 height 28
click at [1218, 599] on button "Save" at bounding box center [1231, 593] width 104 height 33
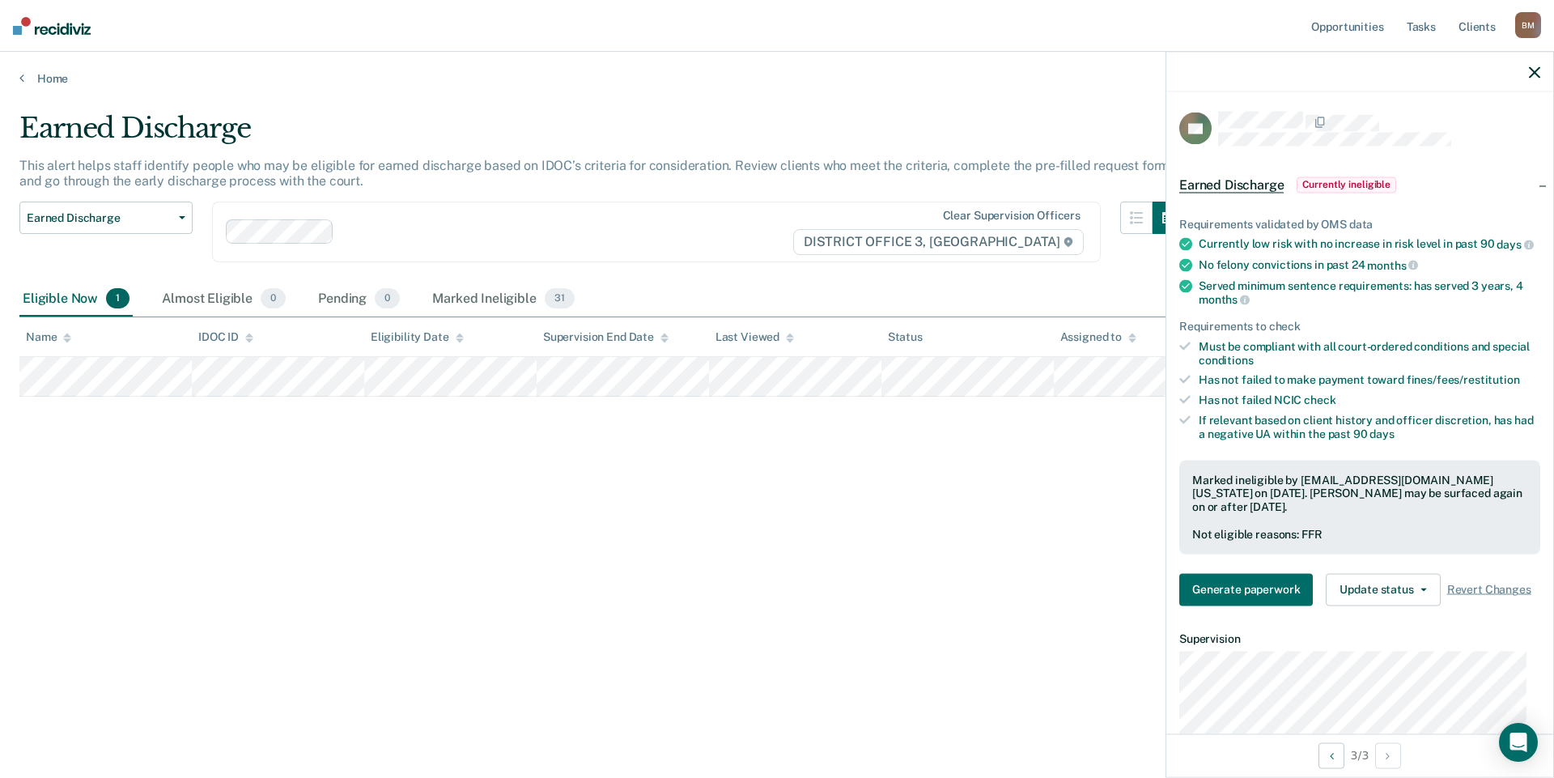
drag, startPoint x: 1533, startPoint y: 70, endPoint x: 1507, endPoint y: 77, distance: 26.7
click at [1533, 70] on icon "button" at bounding box center [1534, 71] width 11 height 11
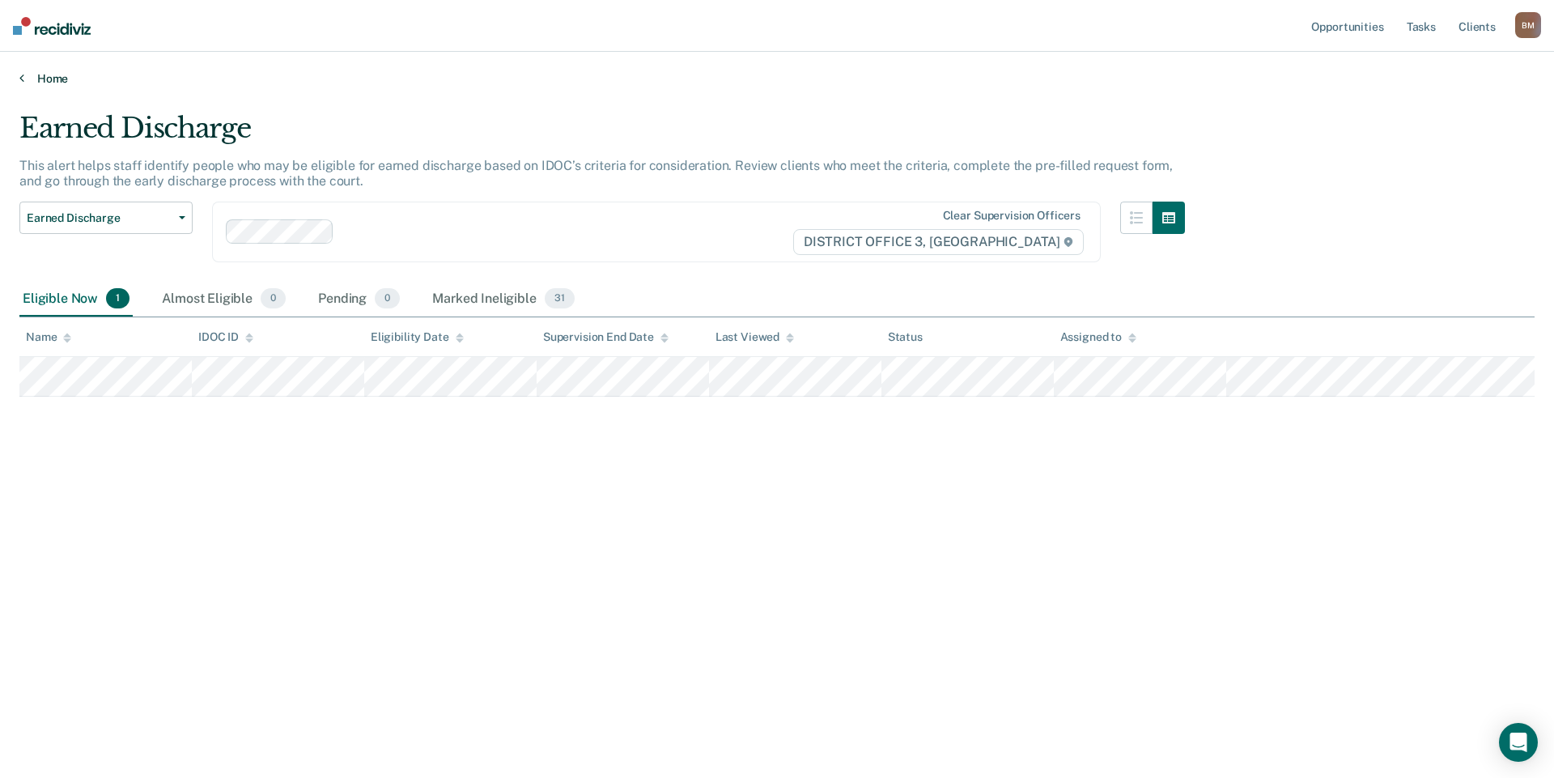
click at [21, 82] on icon at bounding box center [21, 77] width 5 height 13
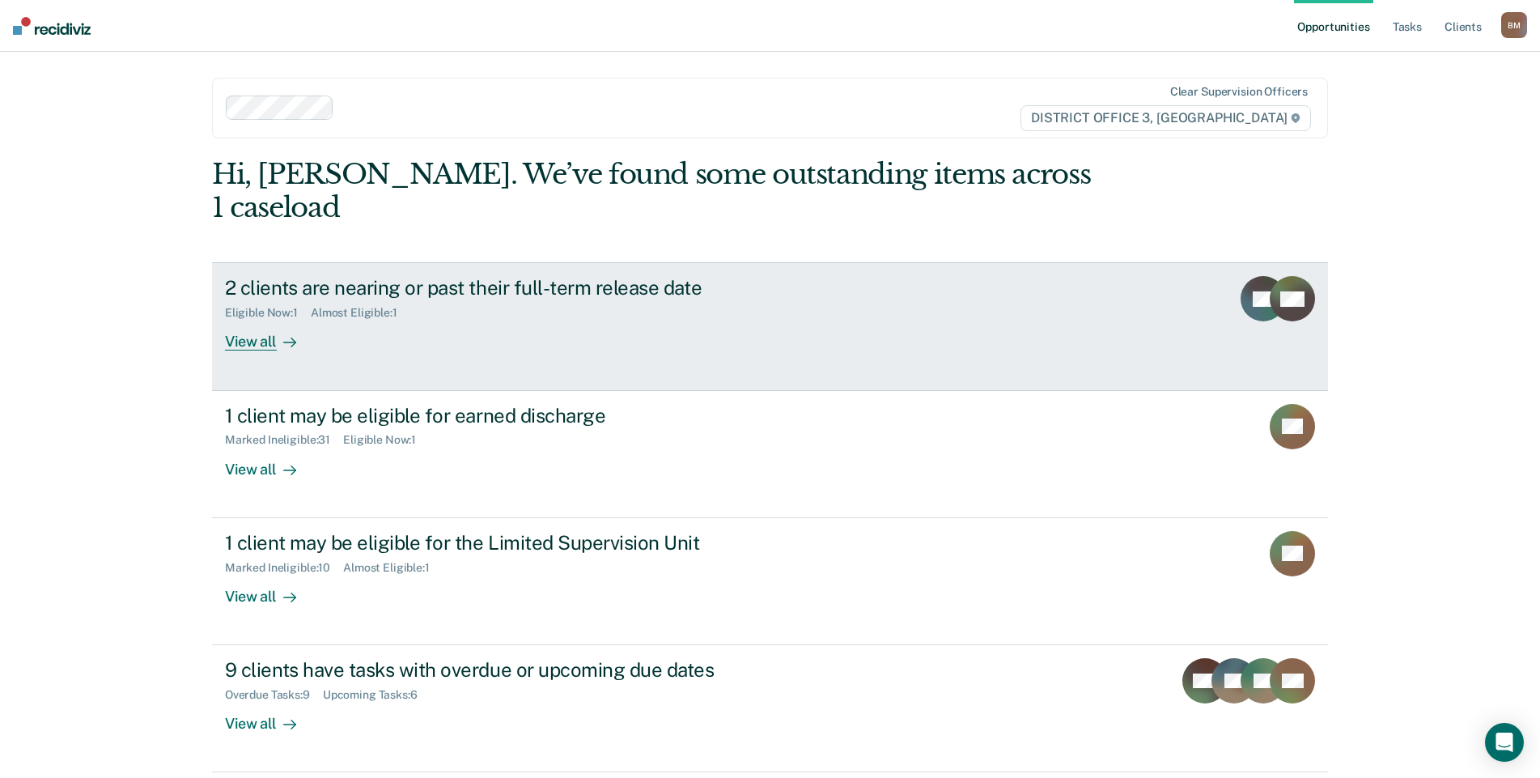
click at [232, 320] on div "View all" at bounding box center [270, 336] width 91 height 32
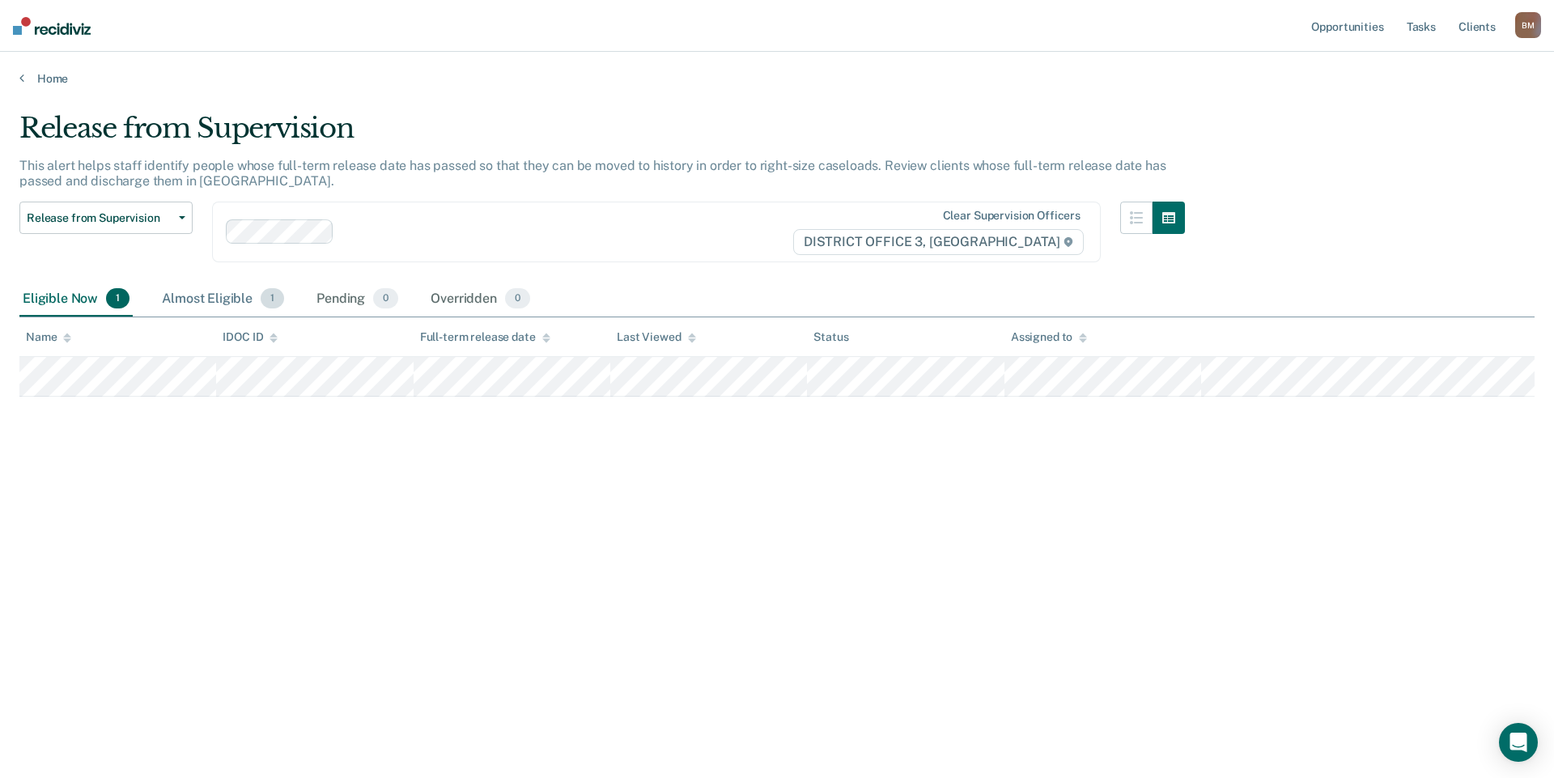
click at [231, 295] on div "Almost Eligible 1" at bounding box center [223, 300] width 129 height 36
click at [92, 303] on div "Eligible Now 1" at bounding box center [75, 300] width 113 height 36
click at [34, 79] on link "Home" at bounding box center [776, 78] width 1515 height 15
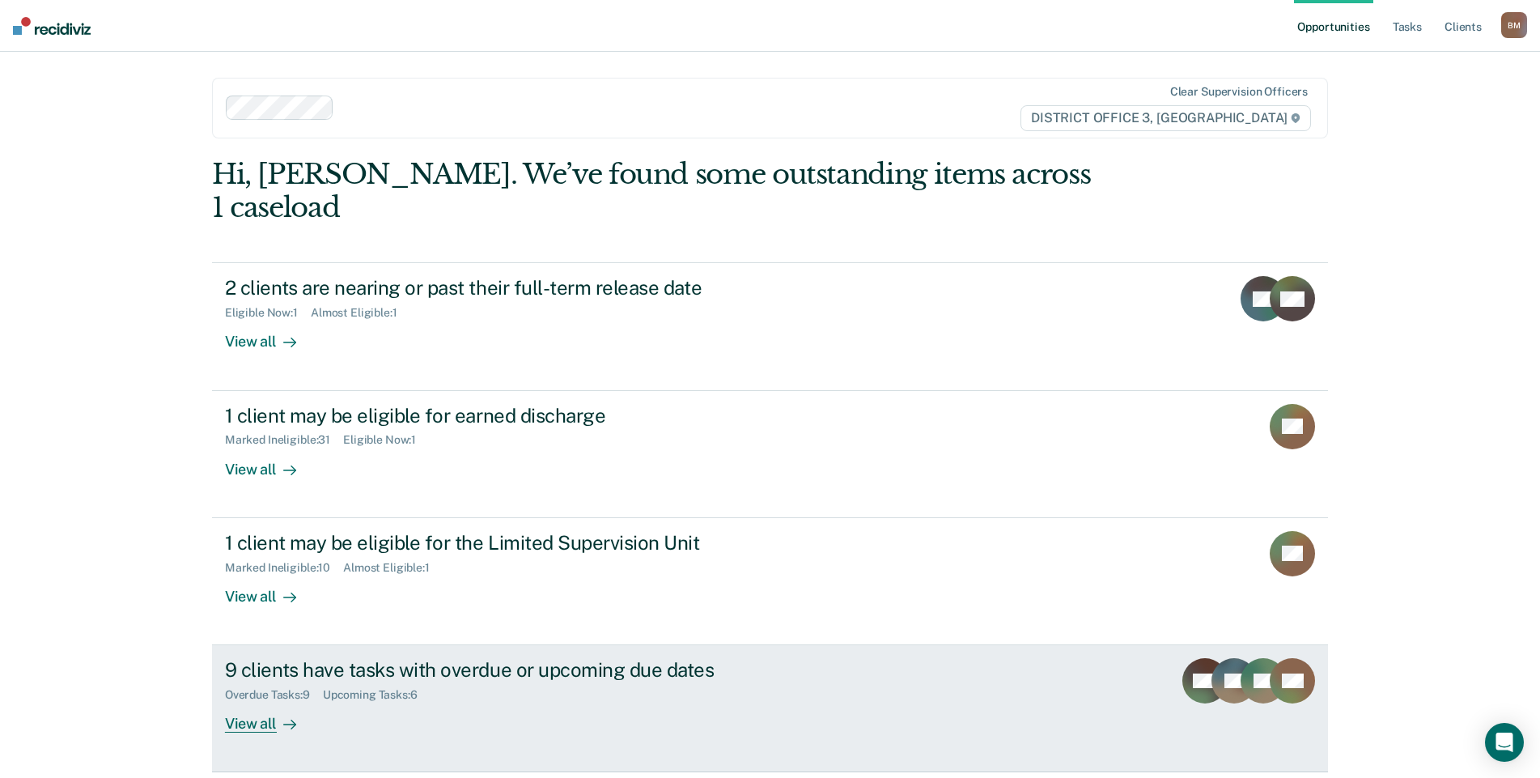
click at [247, 700] on link "9 clients have tasks with overdue or upcoming due dates Overdue Tasks : 9 Upcom…" at bounding box center [770, 708] width 1116 height 127
